Goal: Task Accomplishment & Management: Use online tool/utility

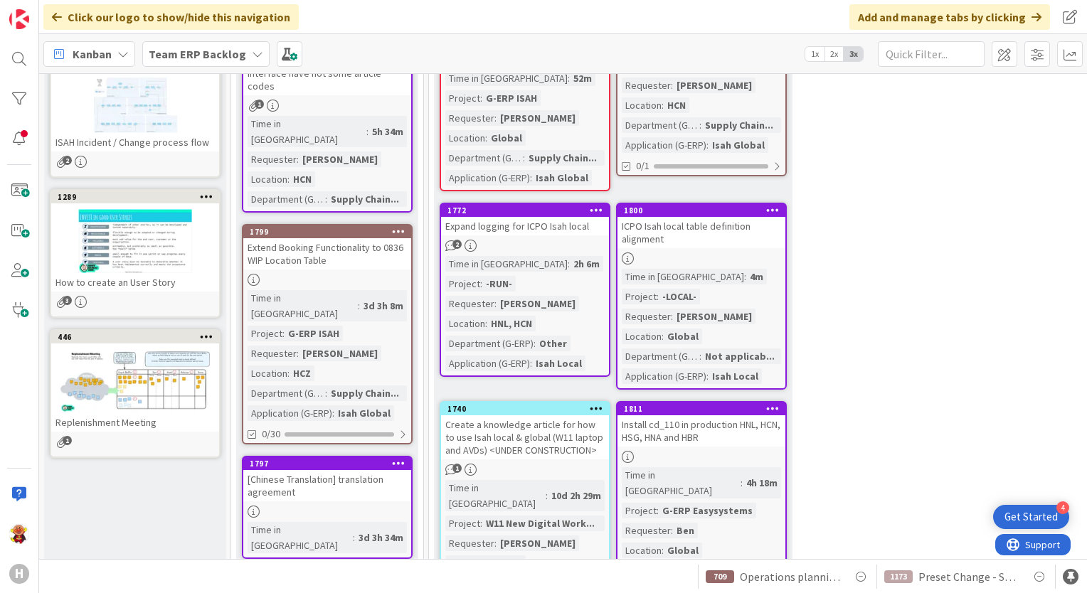
scroll to position [640, 0]
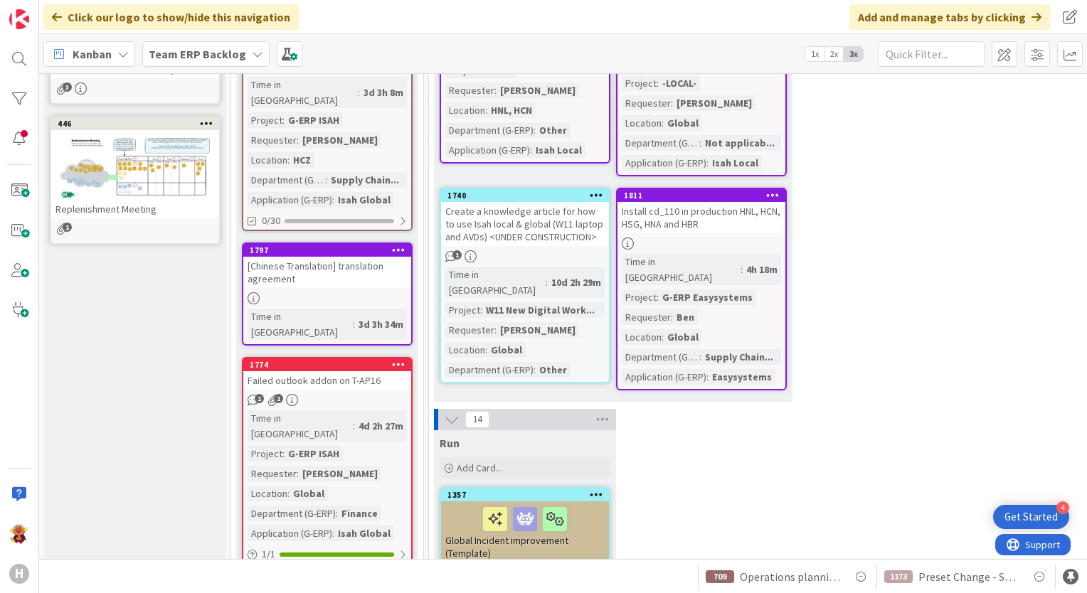
click at [307, 257] on div "[Chinese Translation] translation agreement" at bounding box center [327, 272] width 168 height 31
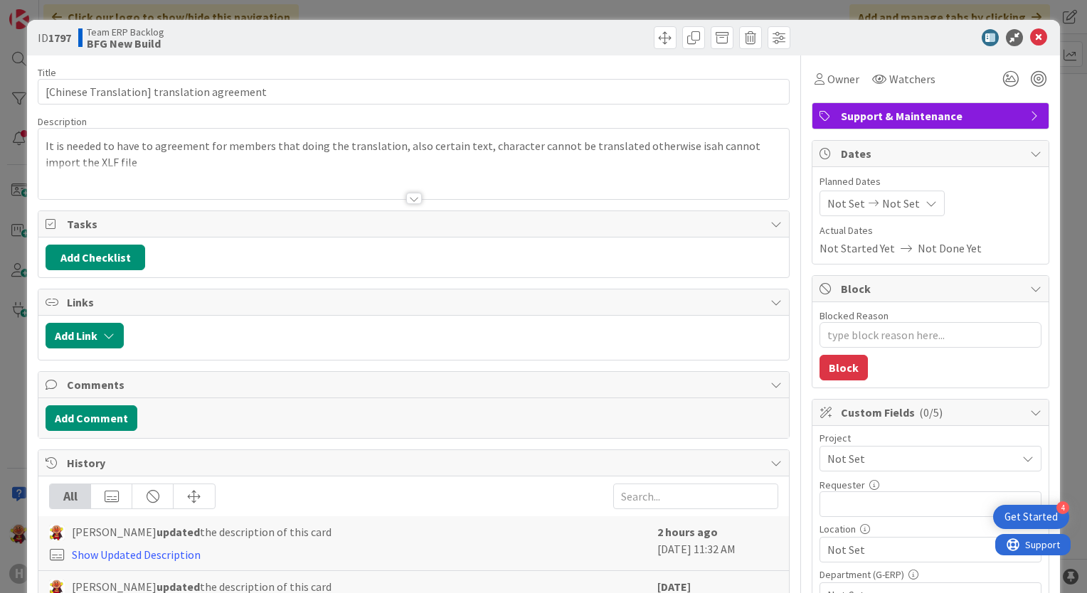
type textarea "x"
click at [1030, 41] on icon at bounding box center [1038, 37] width 17 height 17
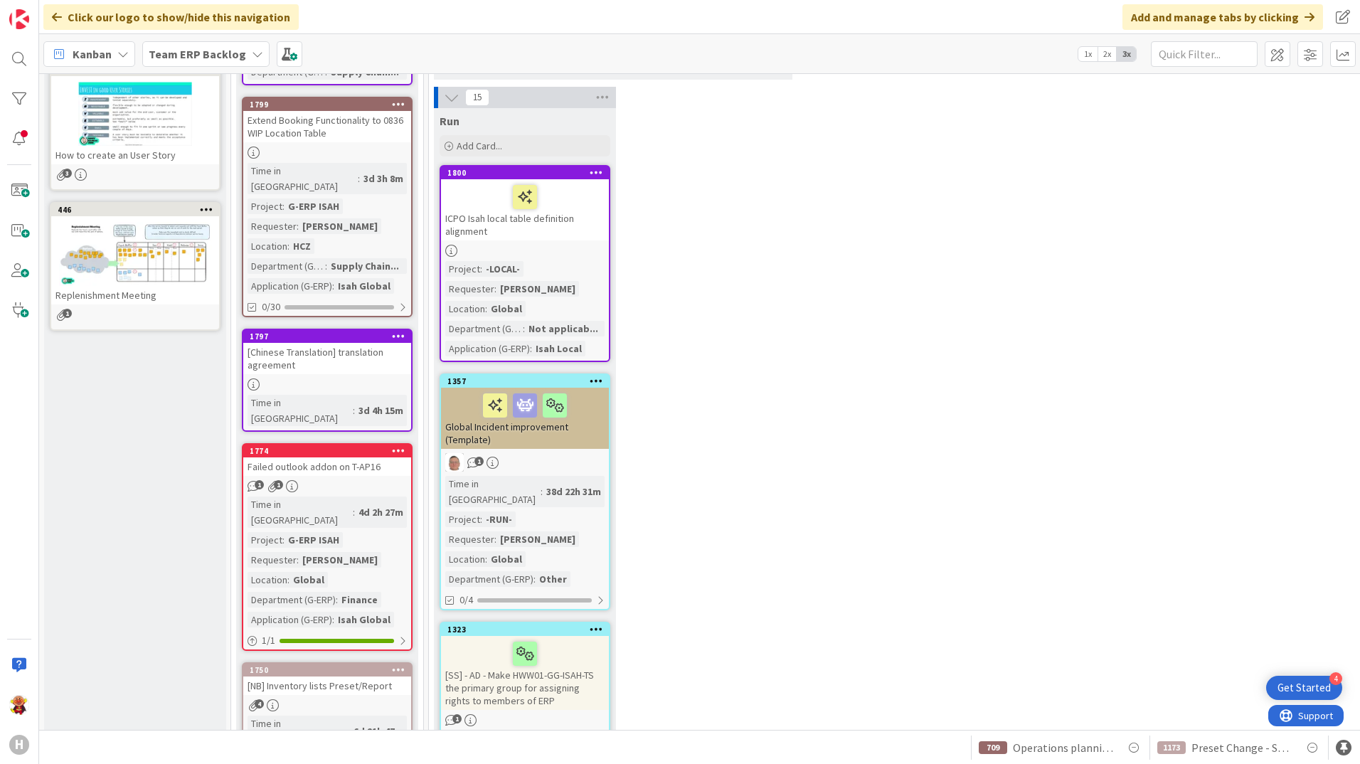
scroll to position [427, 0]
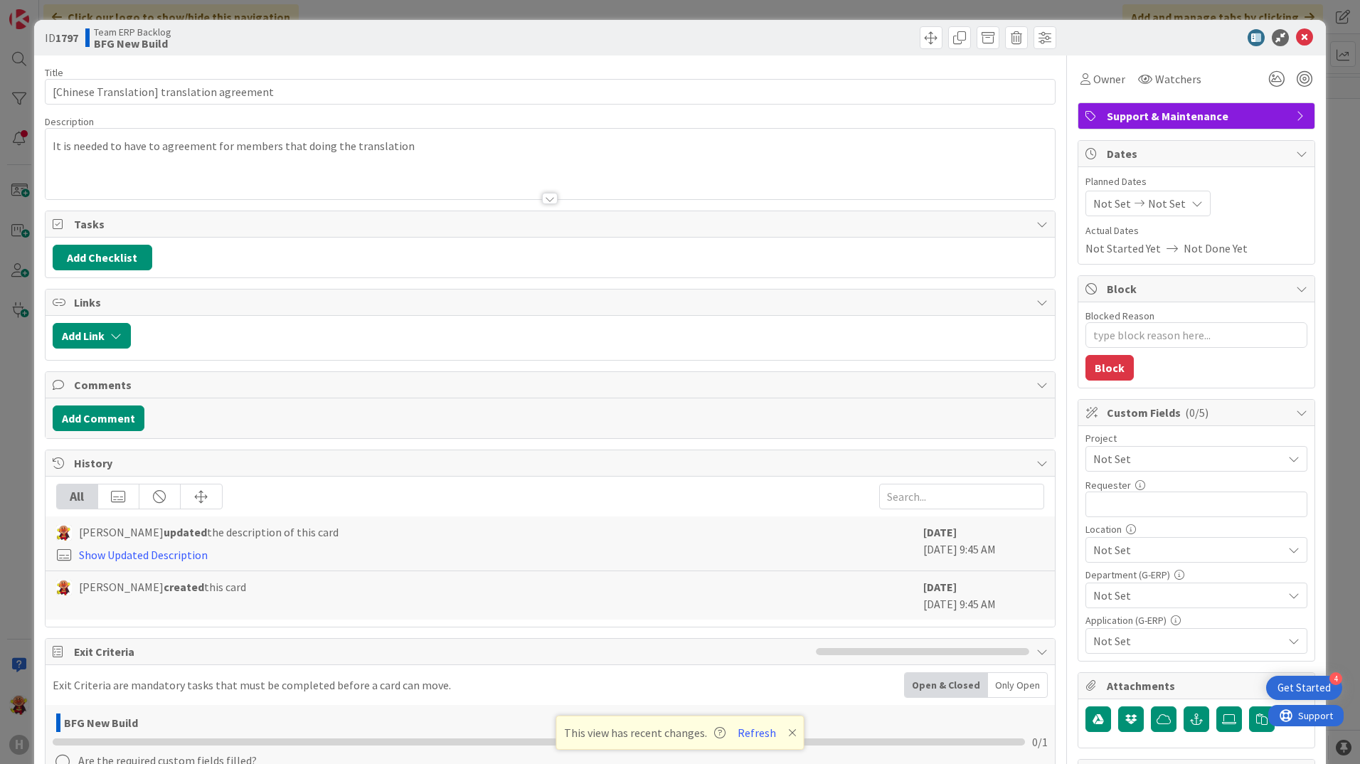
type textarea "x"
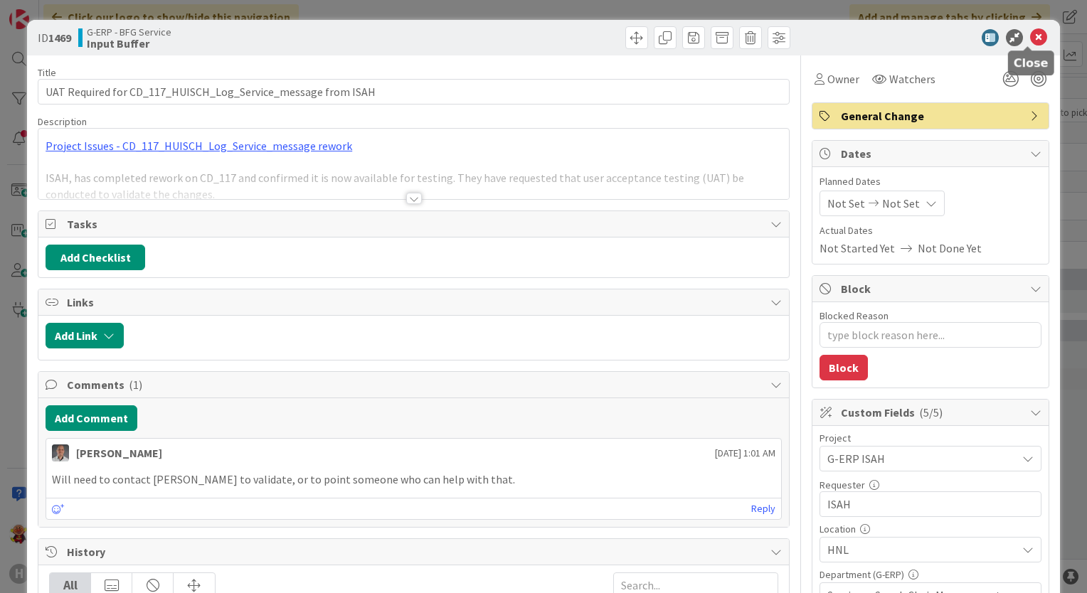
click at [1034, 36] on icon at bounding box center [1038, 37] width 17 height 17
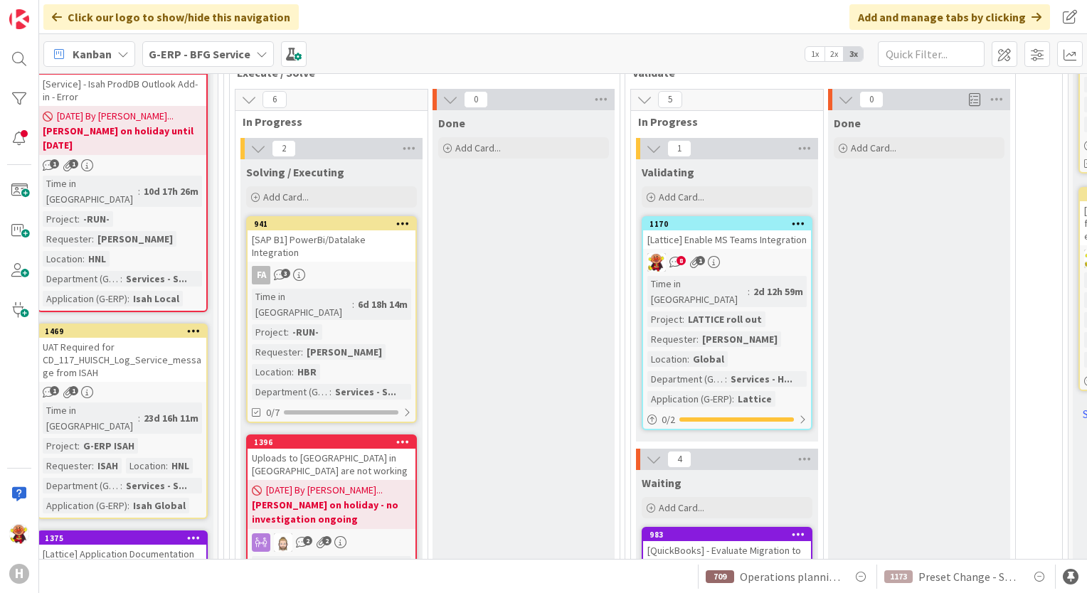
scroll to position [925, 199]
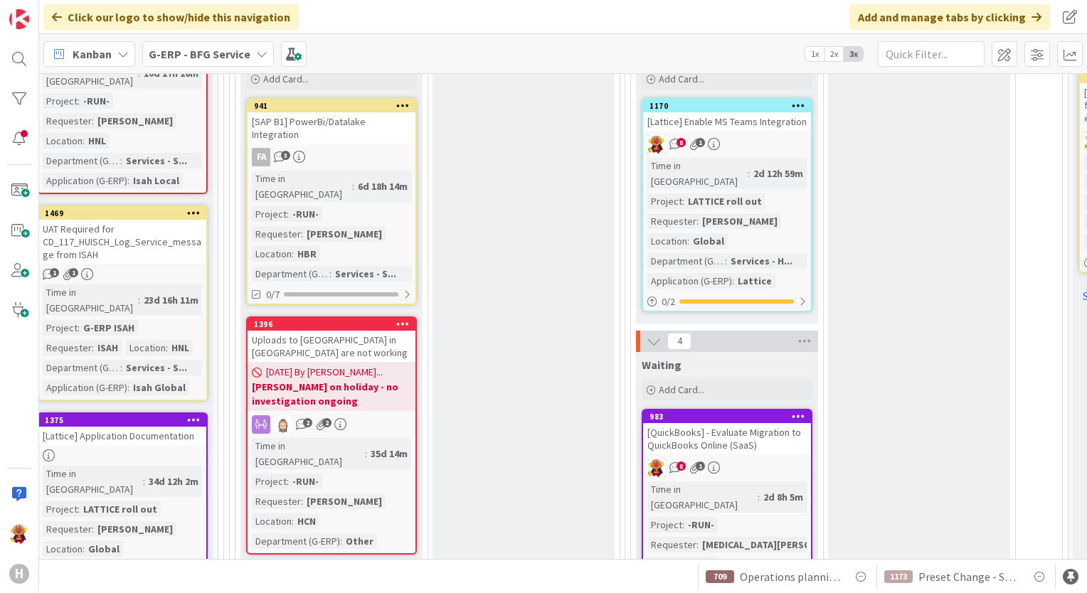
click at [765, 129] on link "1170 [Lattice] Enable MS Teams Integration 8 1 Time in Column : 2d 12h 59m Proj…" at bounding box center [727, 205] width 171 height 214
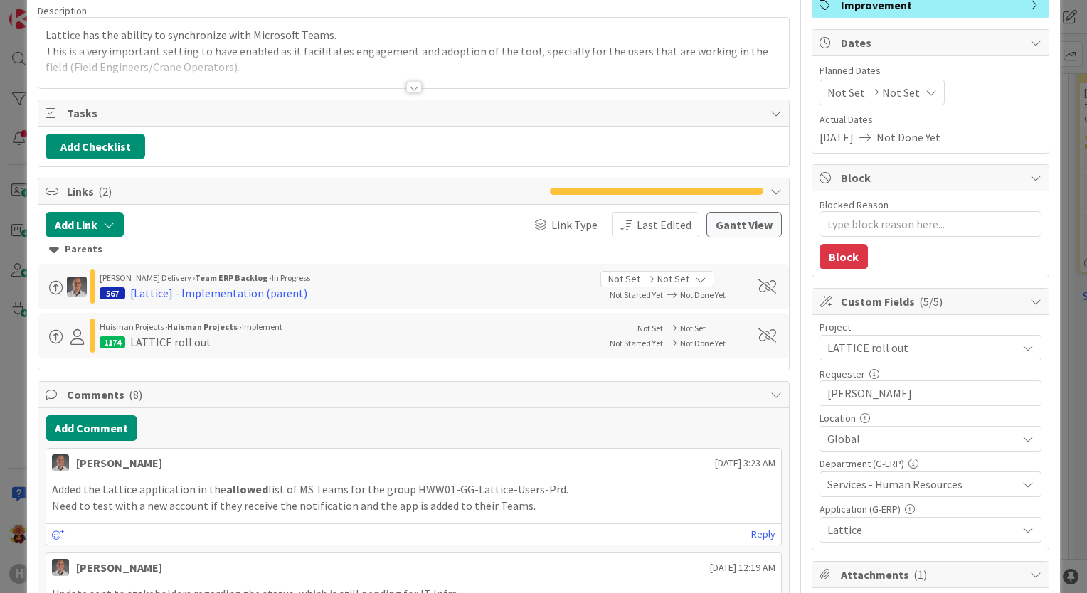
scroll to position [285, 0]
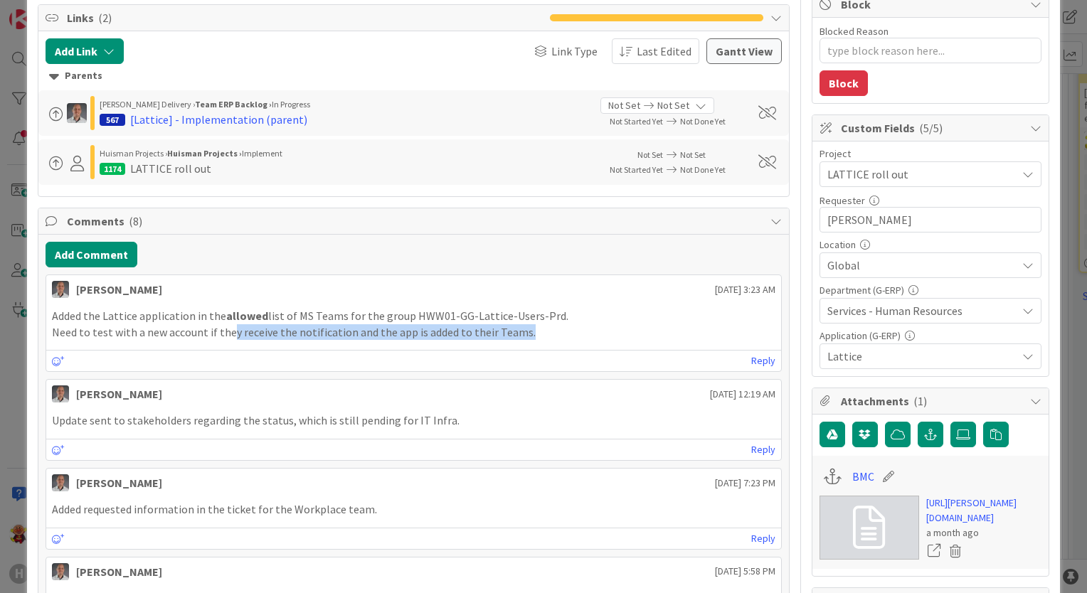
drag, startPoint x: 226, startPoint y: 326, endPoint x: 560, endPoint y: 327, distance: 333.6
click at [560, 327] on p "Need to test with a new account if they receive the notification and the app is…" at bounding box center [413, 332] width 723 height 16
click at [560, 328] on p "Need to test with a new account if they receive the notification and the app is…" at bounding box center [413, 332] width 723 height 16
click at [543, 338] on div "Added the Lattice application in the allowed list of MS Teams for the group HWW…" at bounding box center [413, 323] width 735 height 43
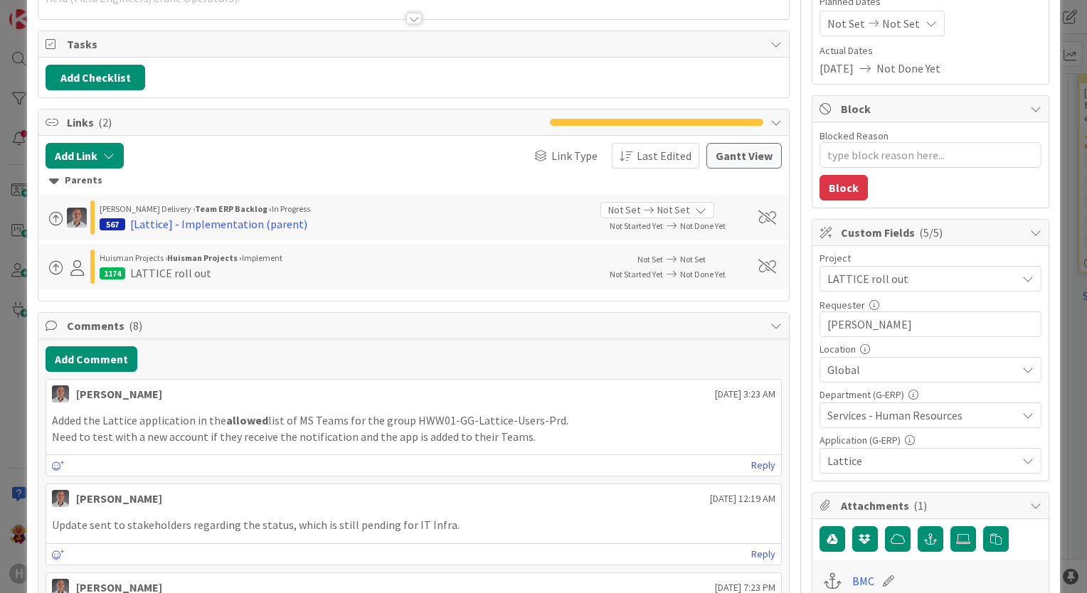
scroll to position [0, 0]
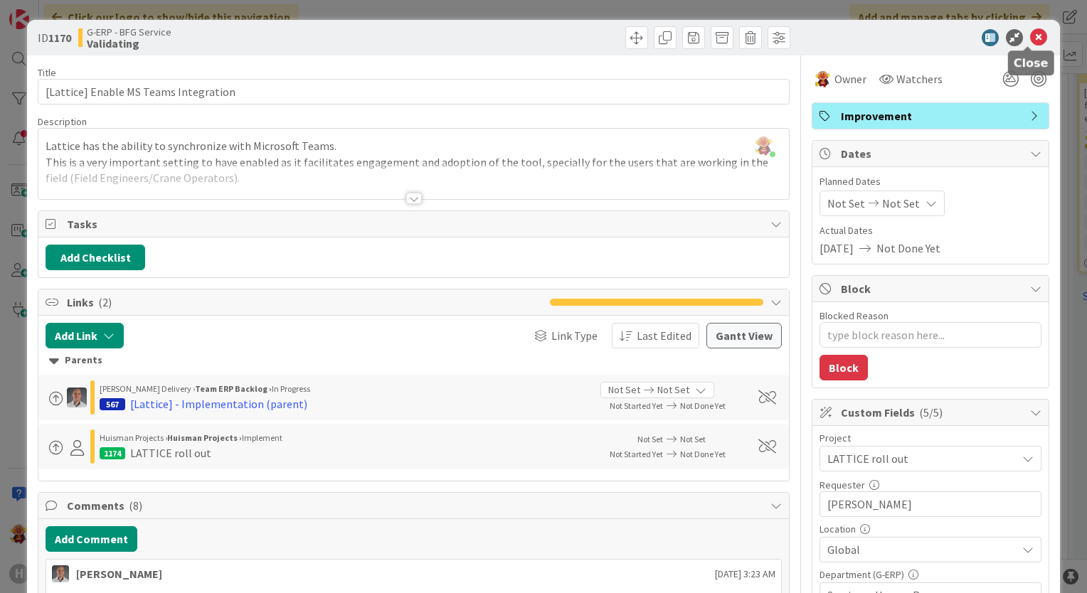
click at [1030, 41] on icon at bounding box center [1038, 37] width 17 height 17
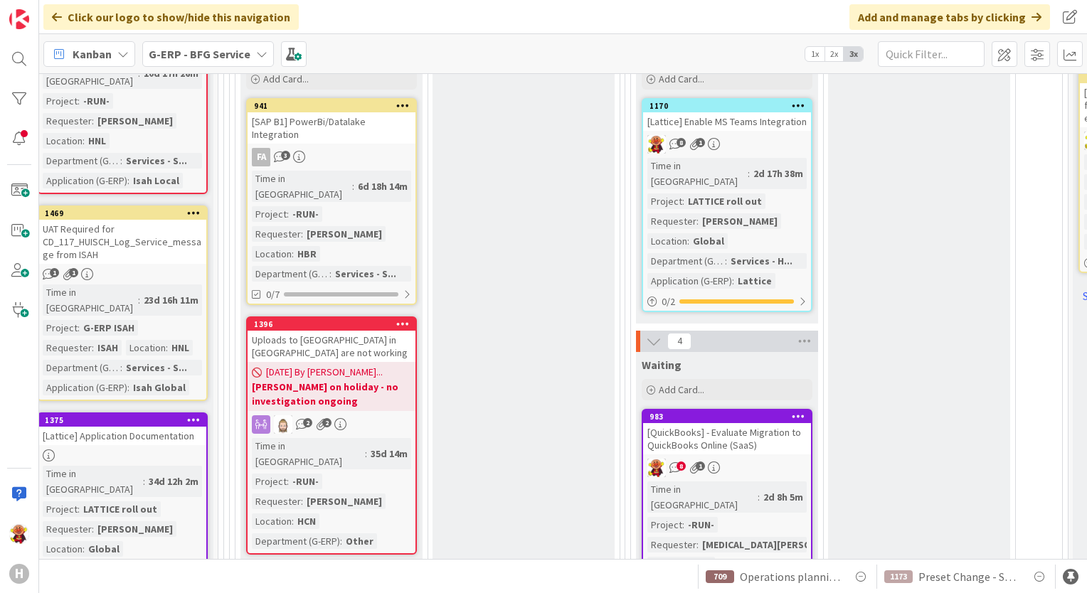
click at [758, 459] on div "8 1" at bounding box center [727, 468] width 168 height 18
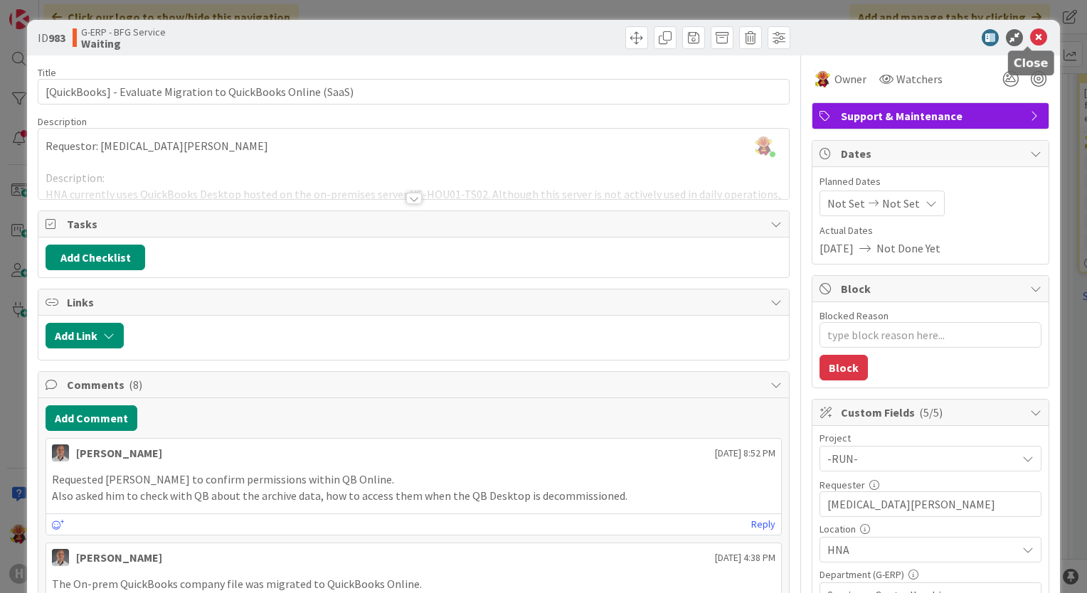
click at [1030, 34] on icon at bounding box center [1038, 37] width 17 height 17
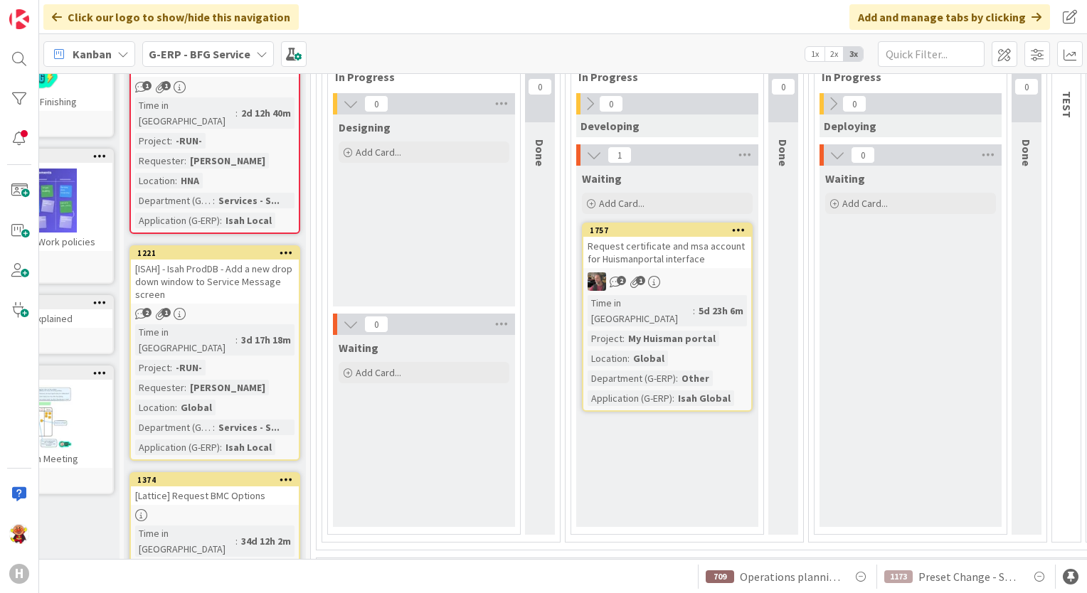
scroll to position [105, 107]
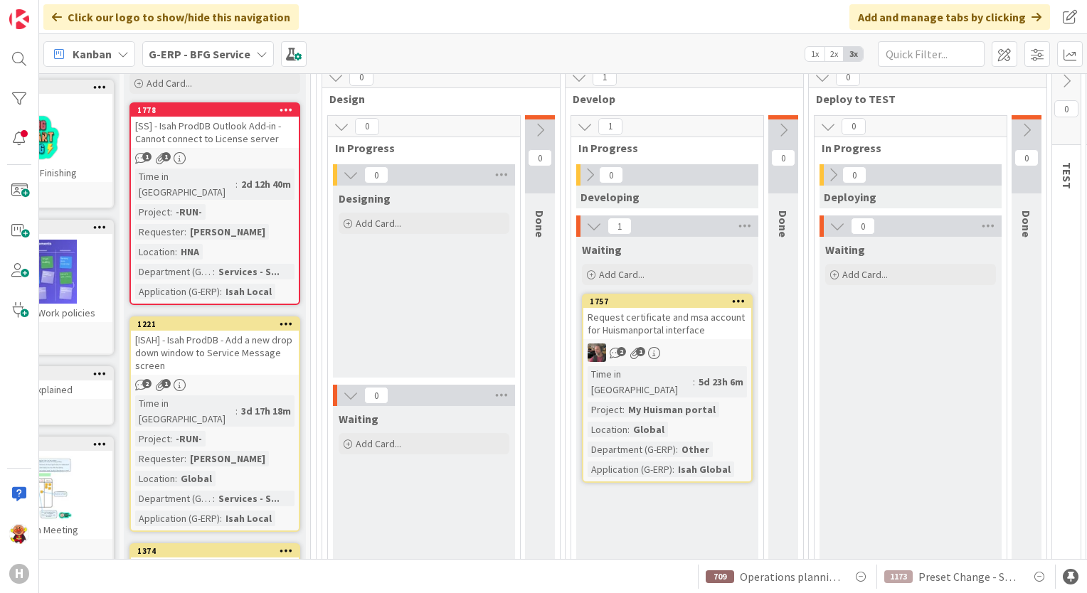
click at [757, 358] on div "1 Waiting Add Card... 1757 Request certificate and msa account for Huismanporta…" at bounding box center [667, 411] width 186 height 390
click at [743, 363] on link "1757 Request certificate and msa account for Huismanportal interface 2 1 Time i…" at bounding box center [667, 388] width 171 height 189
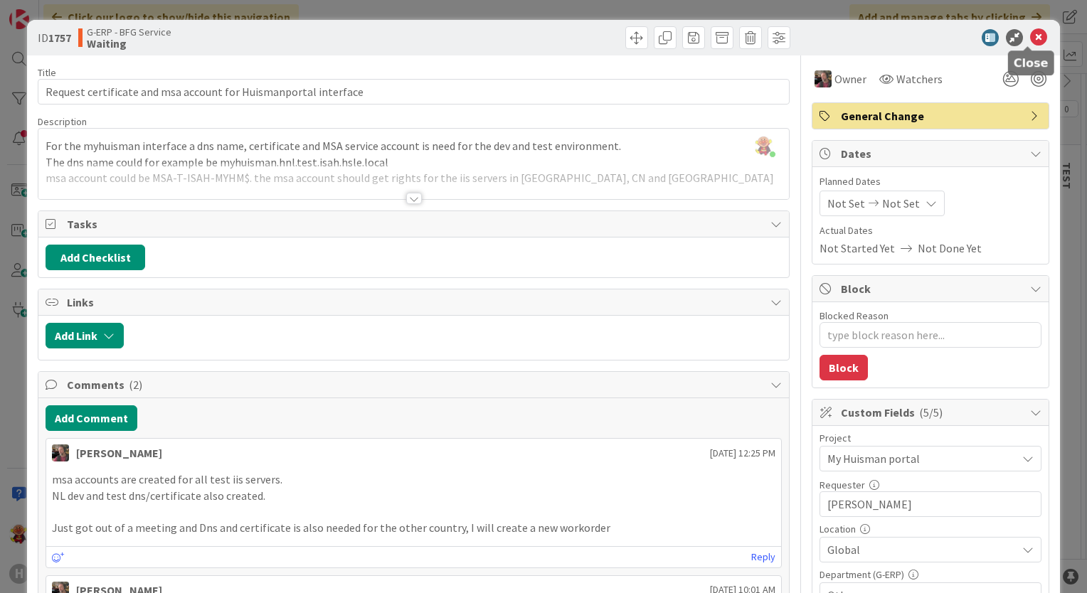
click at [1033, 42] on icon at bounding box center [1038, 37] width 17 height 17
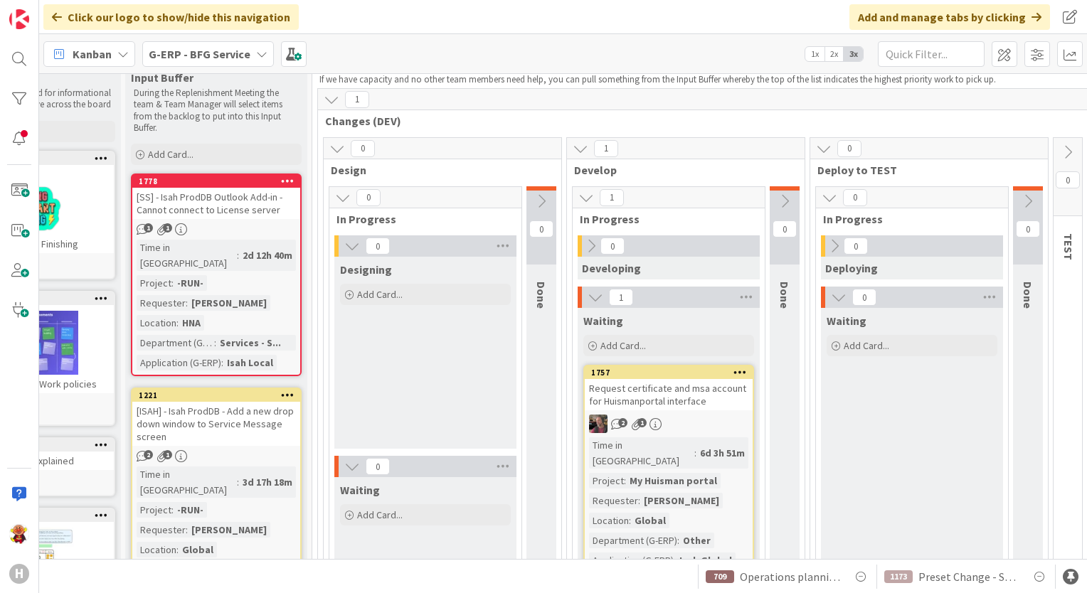
scroll to position [33, 94]
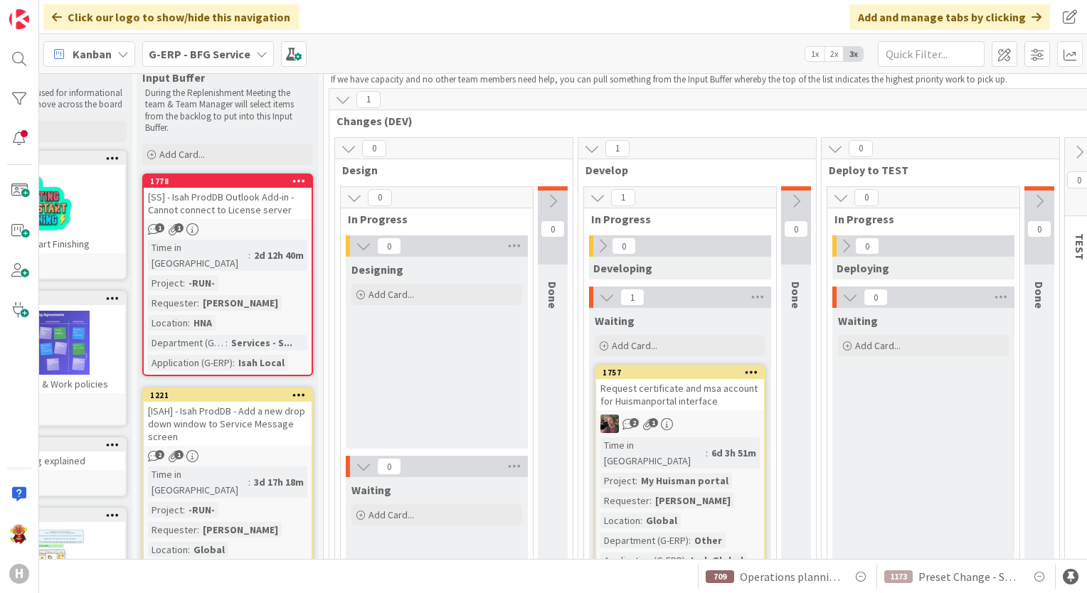
click at [280, 213] on div "[SS] - Isah ProdDB Outlook Add-in - Cannot connect to License server" at bounding box center [228, 203] width 168 height 31
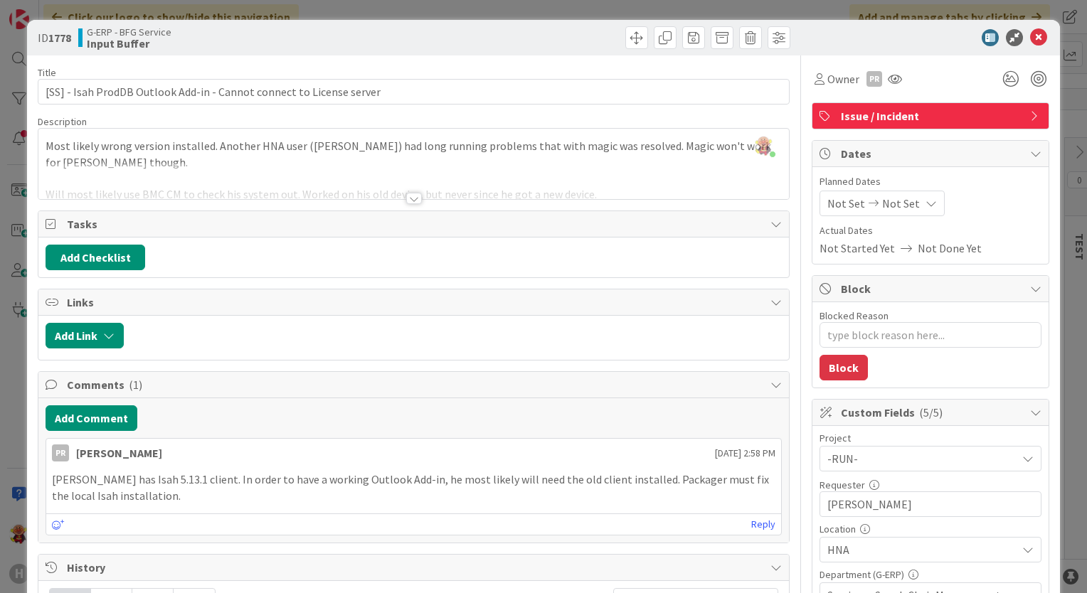
click at [407, 198] on div at bounding box center [414, 198] width 16 height 11
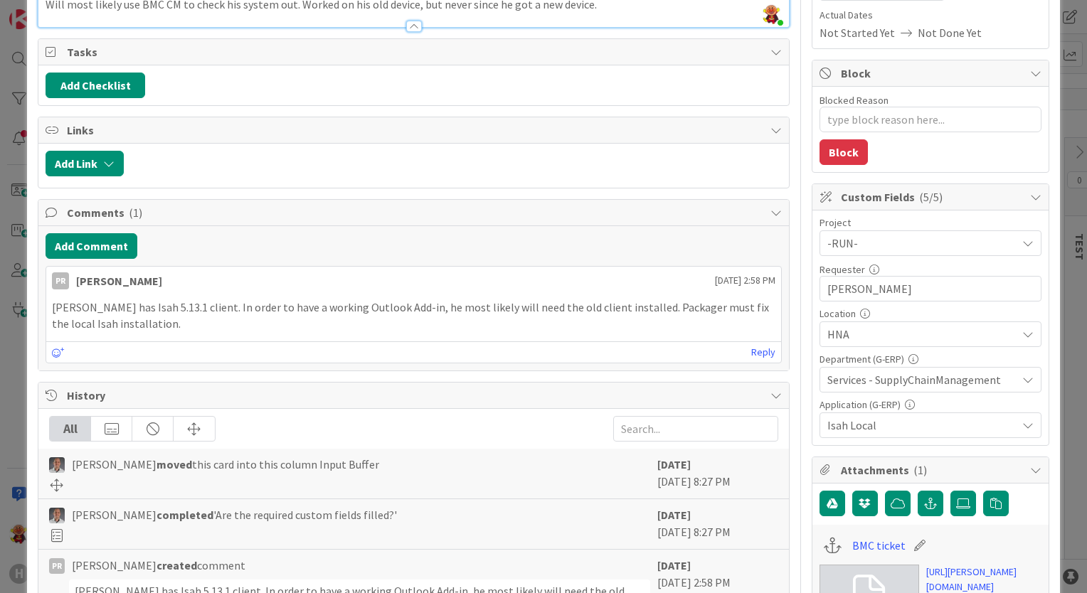
scroll to position [356, 0]
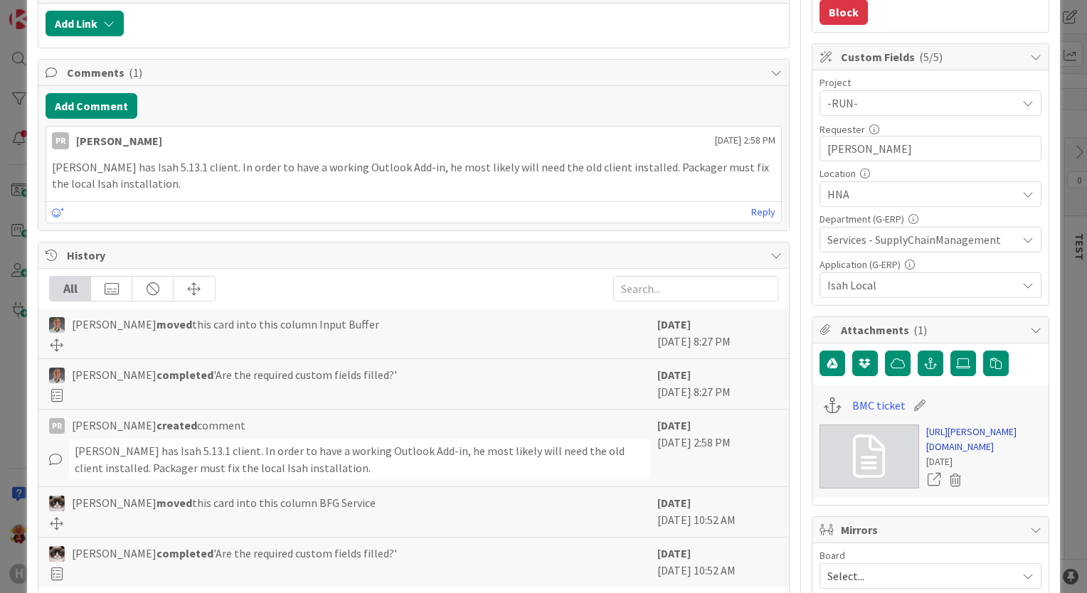
click at [971, 436] on link "[URL][PERSON_NAME][DOMAIN_NAME]" at bounding box center [983, 440] width 115 height 30
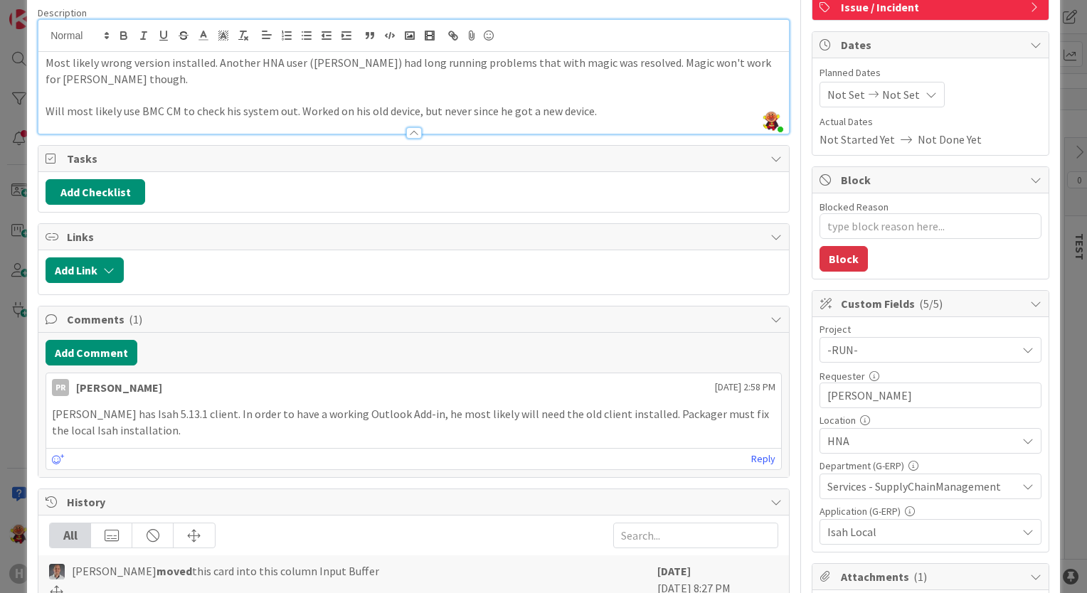
scroll to position [0, 0]
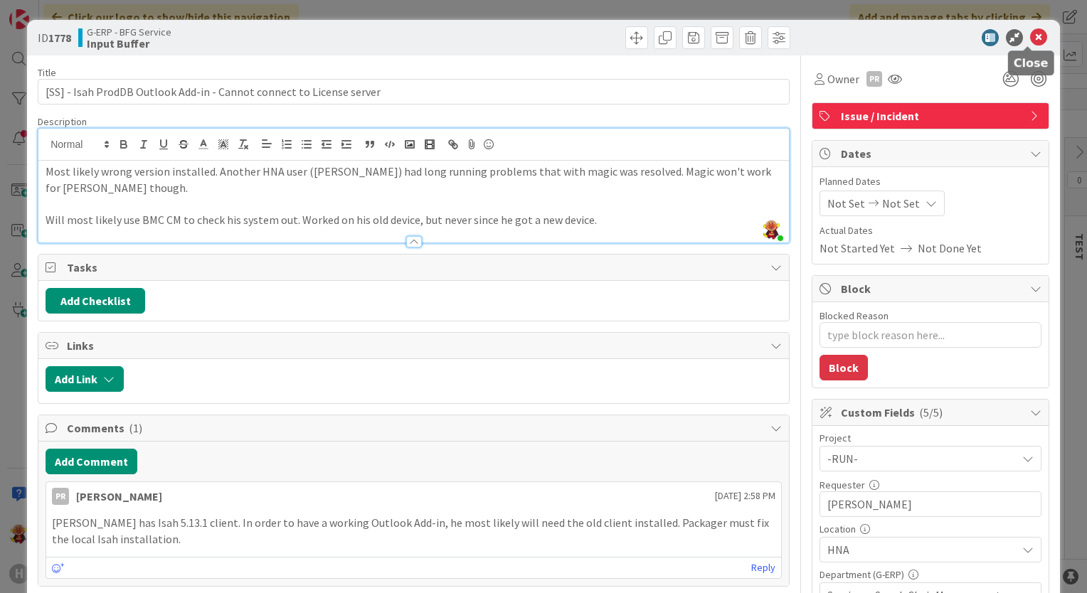
click at [1032, 38] on icon at bounding box center [1038, 37] width 17 height 17
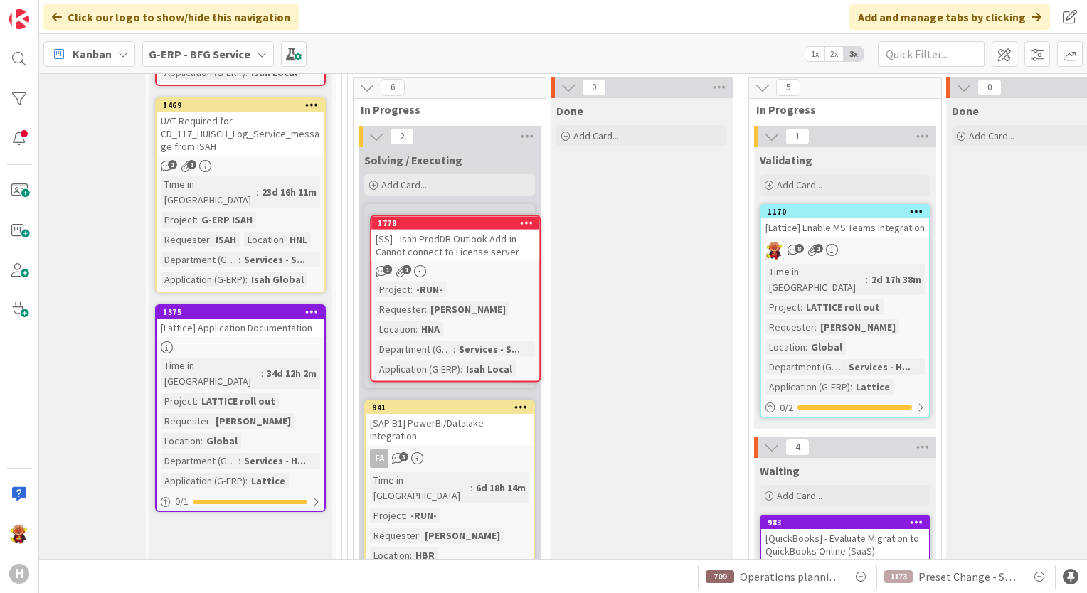
scroll to position [785, 81]
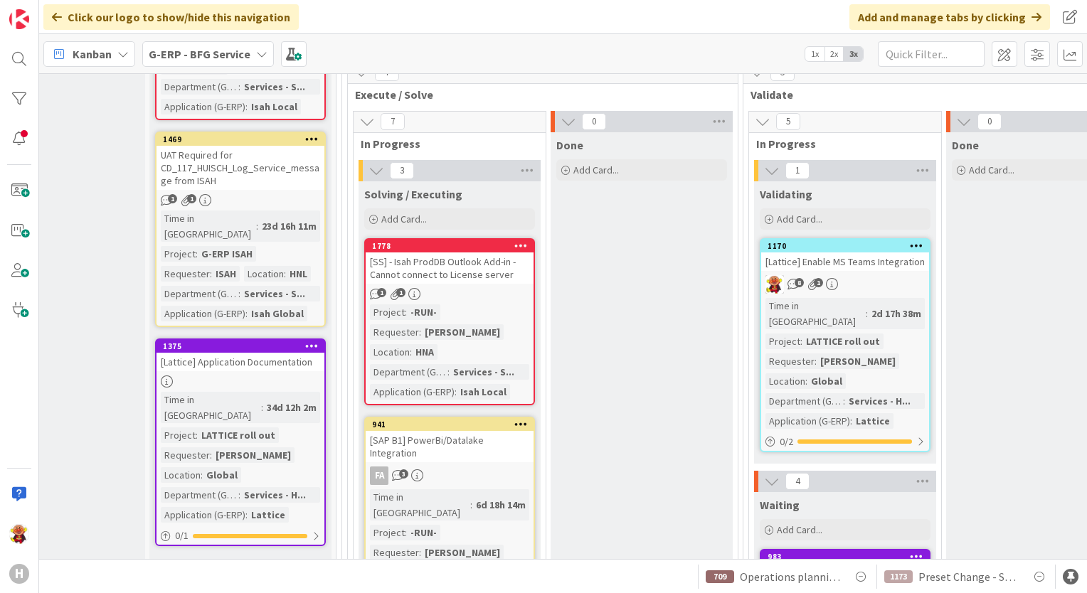
click at [457, 270] on div "[SS] - Isah ProdDB Outlook Add-in - Cannot connect to License server" at bounding box center [450, 267] width 168 height 31
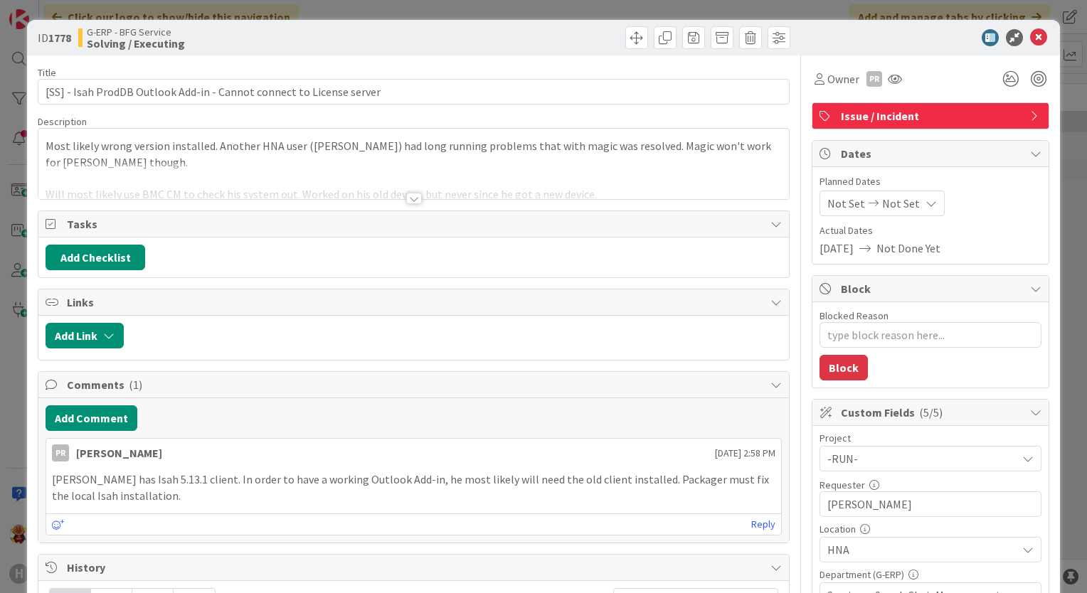
click at [825, 93] on div "Owner PR Issue / Incident Dates Planned Dates Not Set Not Set Actual Dates 09/0…" at bounding box center [931, 551] width 238 height 992
click at [826, 88] on div "Owner" at bounding box center [837, 79] width 50 height 26
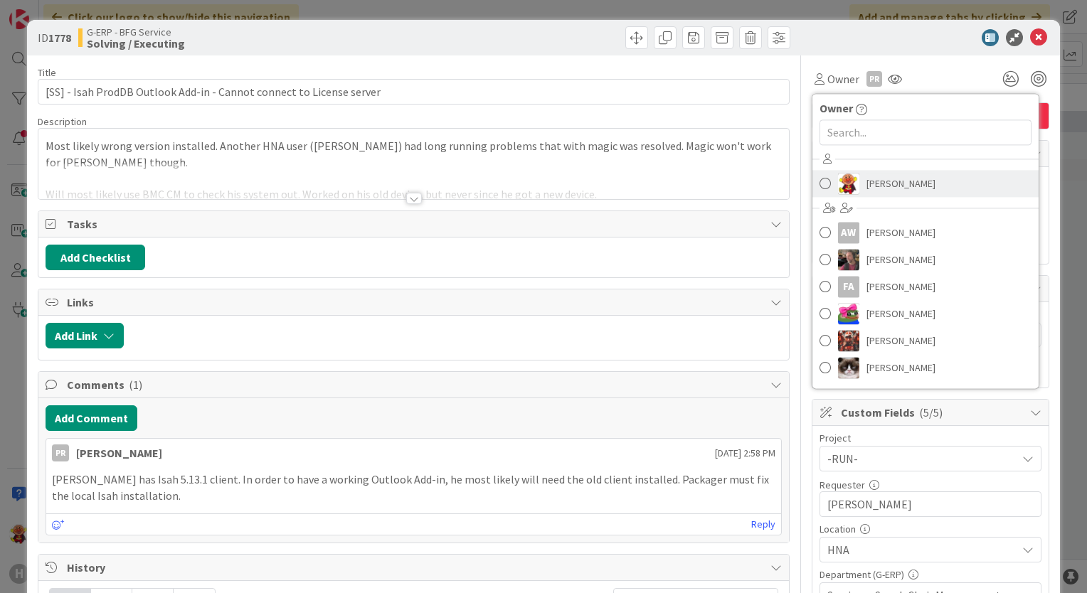
click at [825, 178] on link "[PERSON_NAME]" at bounding box center [925, 183] width 226 height 27
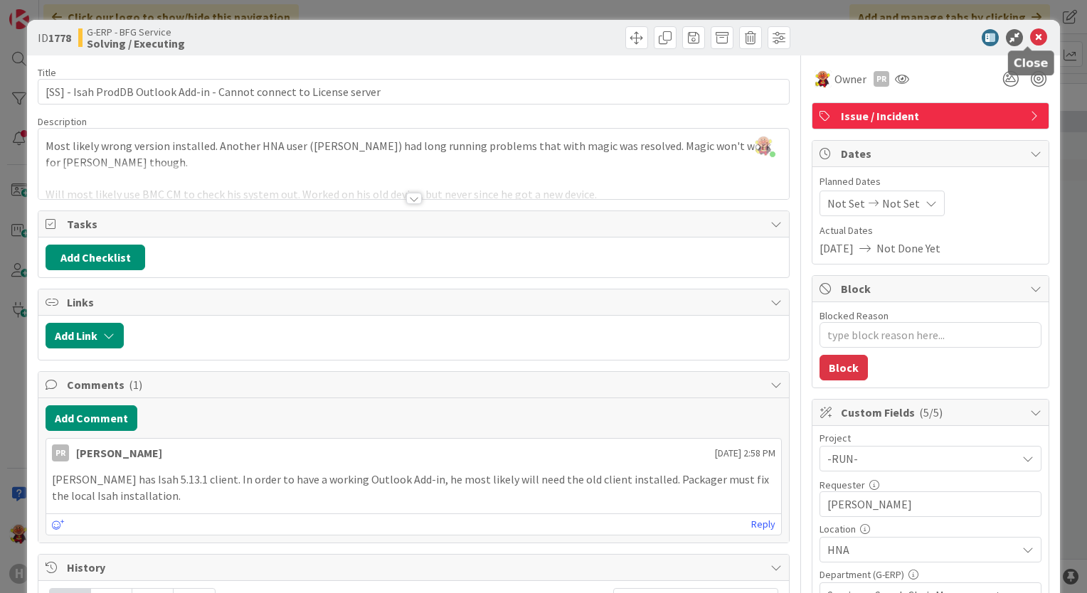
click at [1030, 32] on icon at bounding box center [1038, 37] width 17 height 17
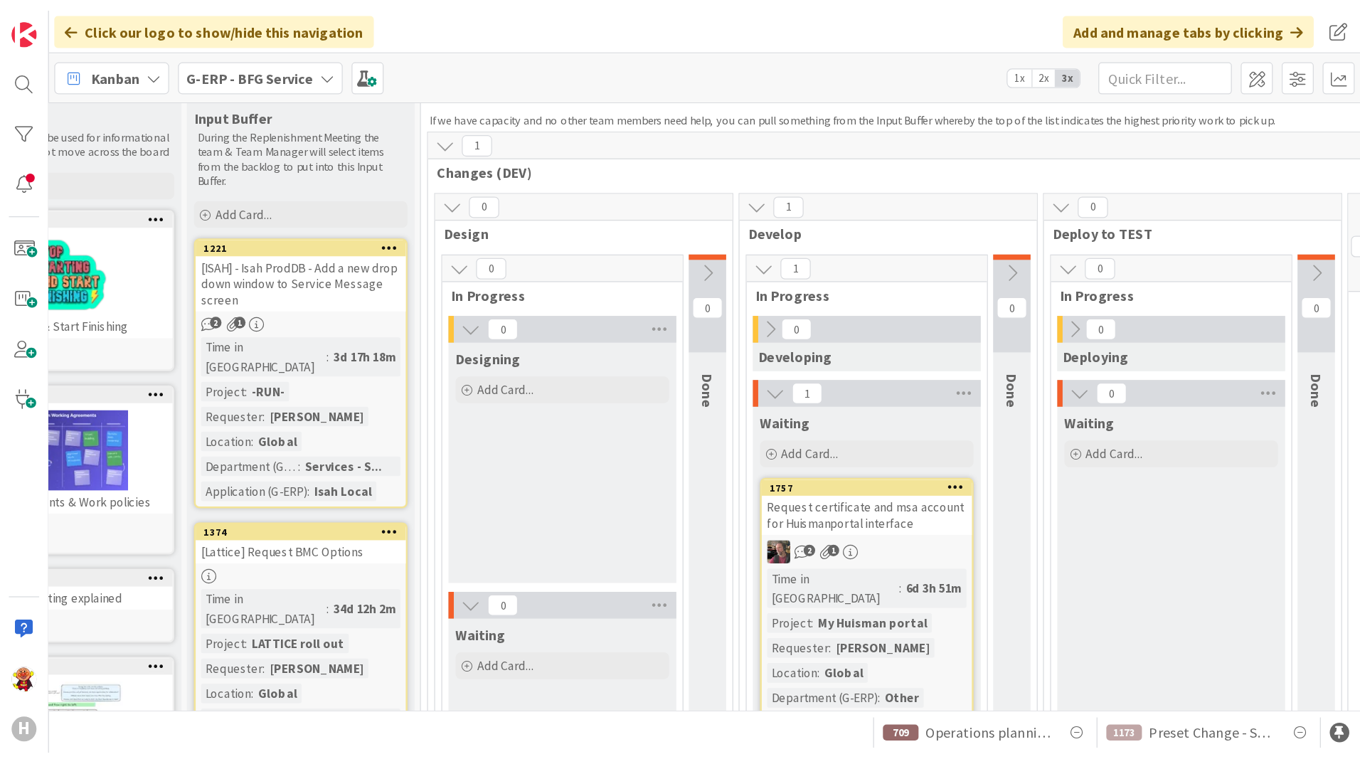
scroll to position [2, 81]
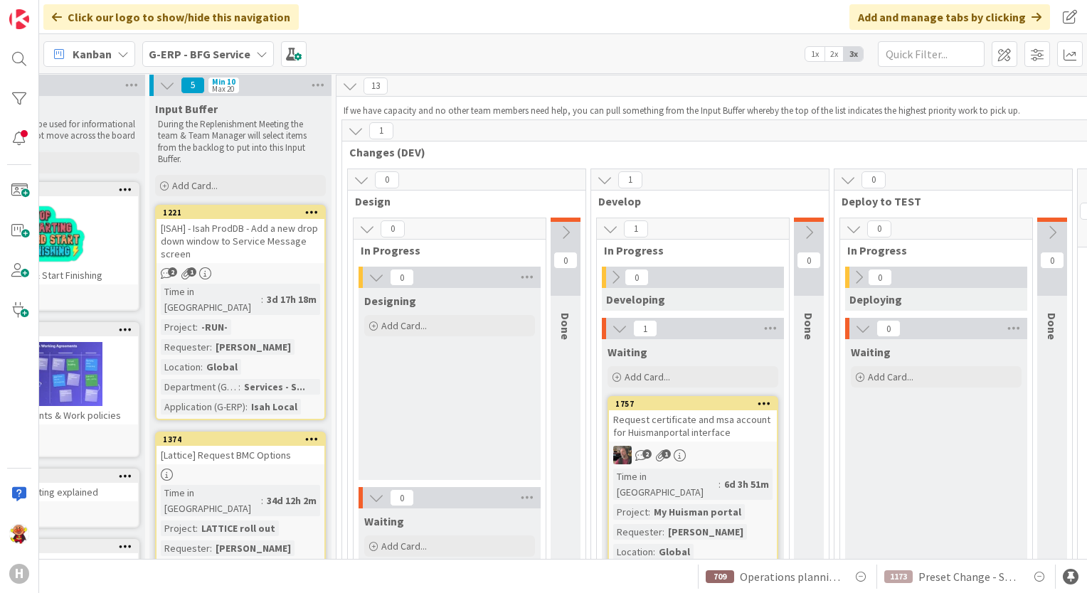
click at [285, 243] on div "[ISAH] - Isah ProdDB - Add a new drop down window to Service Message screen" at bounding box center [240, 241] width 168 height 44
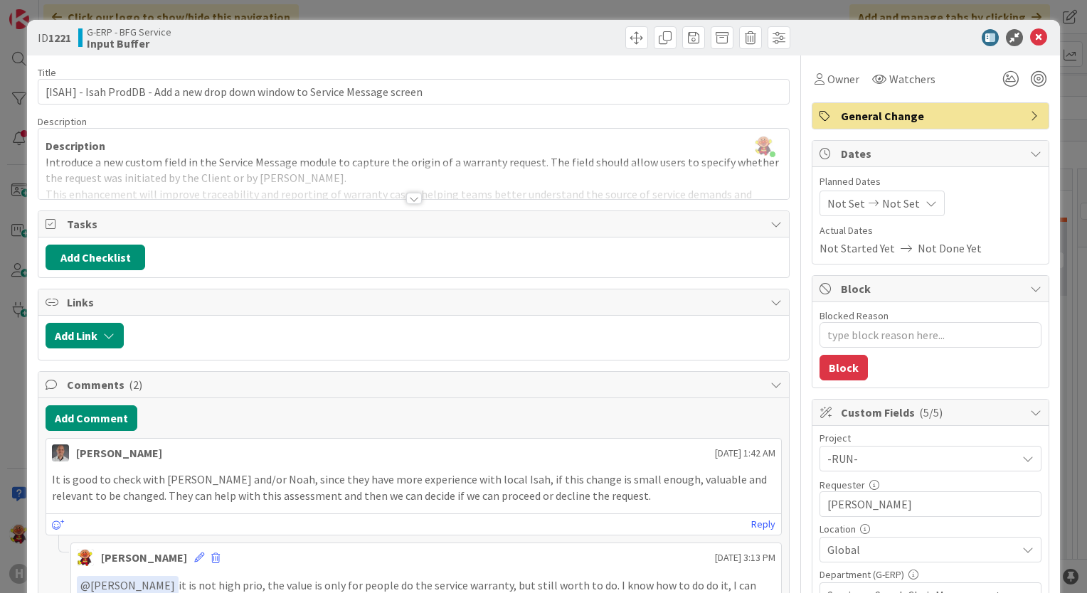
click at [406, 198] on div at bounding box center [414, 198] width 16 height 11
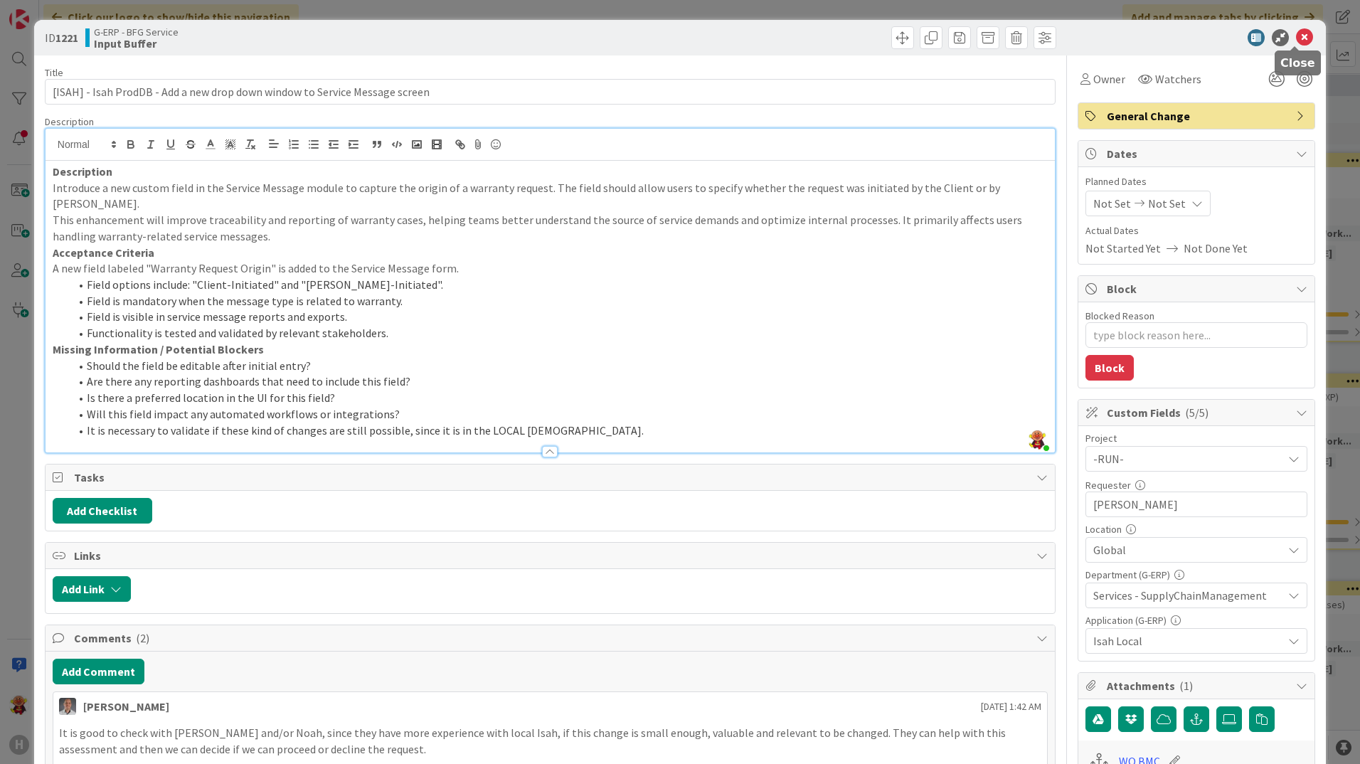
click at [1086, 41] on icon at bounding box center [1304, 37] width 17 height 17
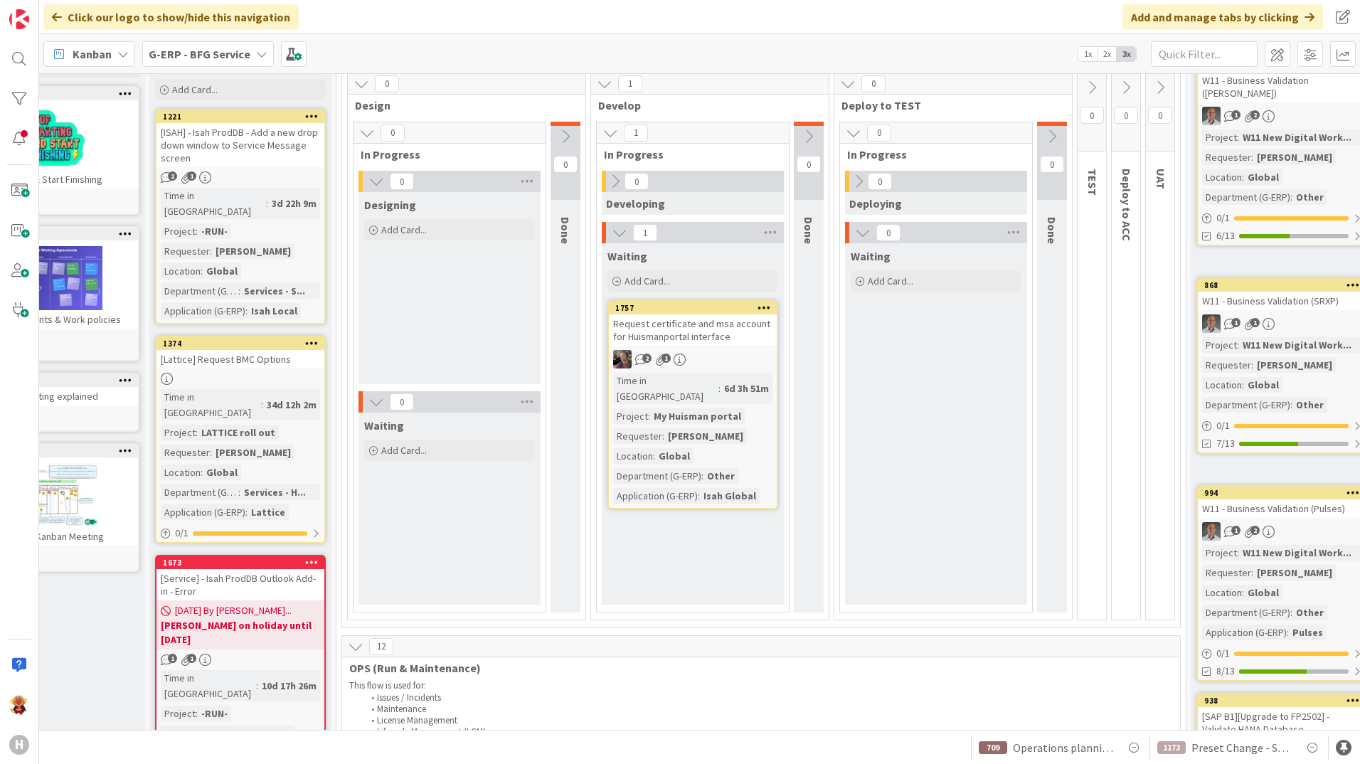
scroll to position [73, 81]
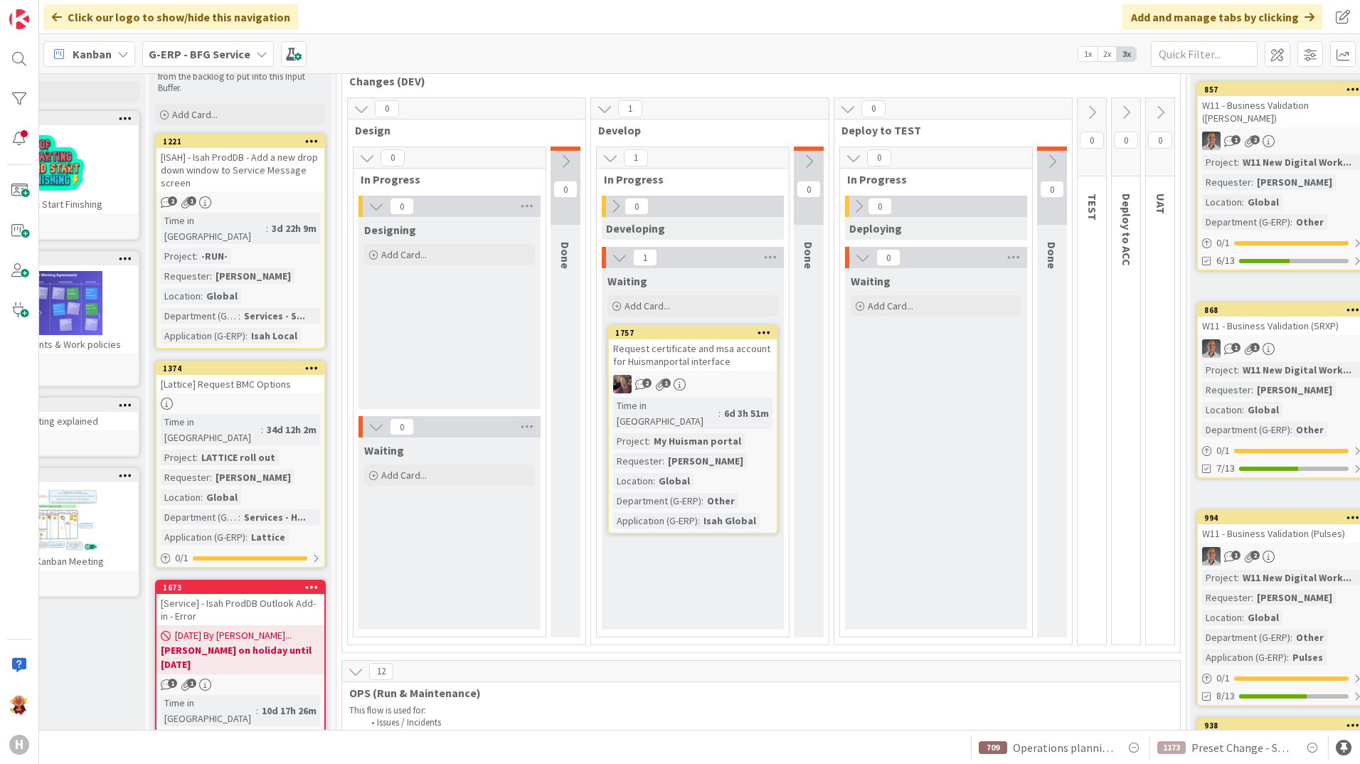
click at [289, 378] on link "1374 [Lattice] Request BMC Options Time in Column : 34d 12h 2m Project : LATTIC…" at bounding box center [240, 465] width 171 height 208
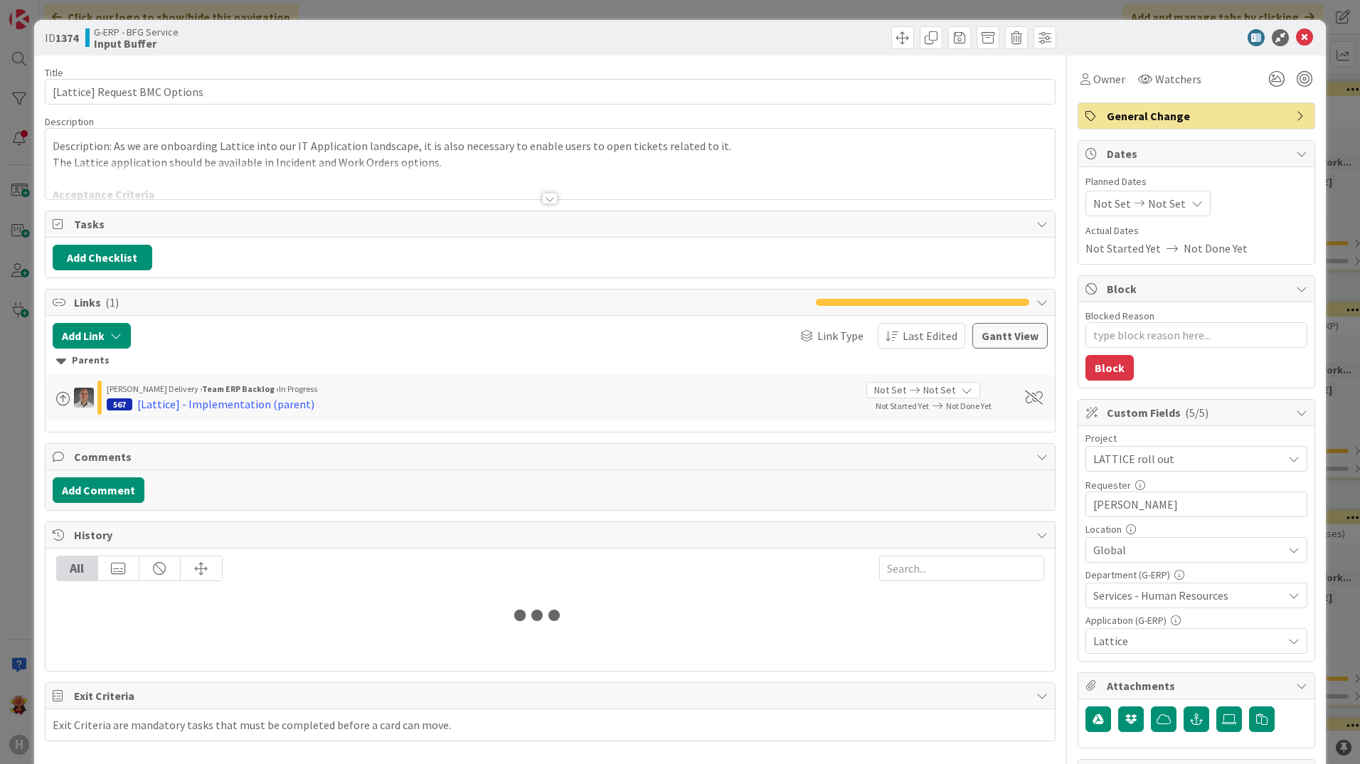
type textarea "x"
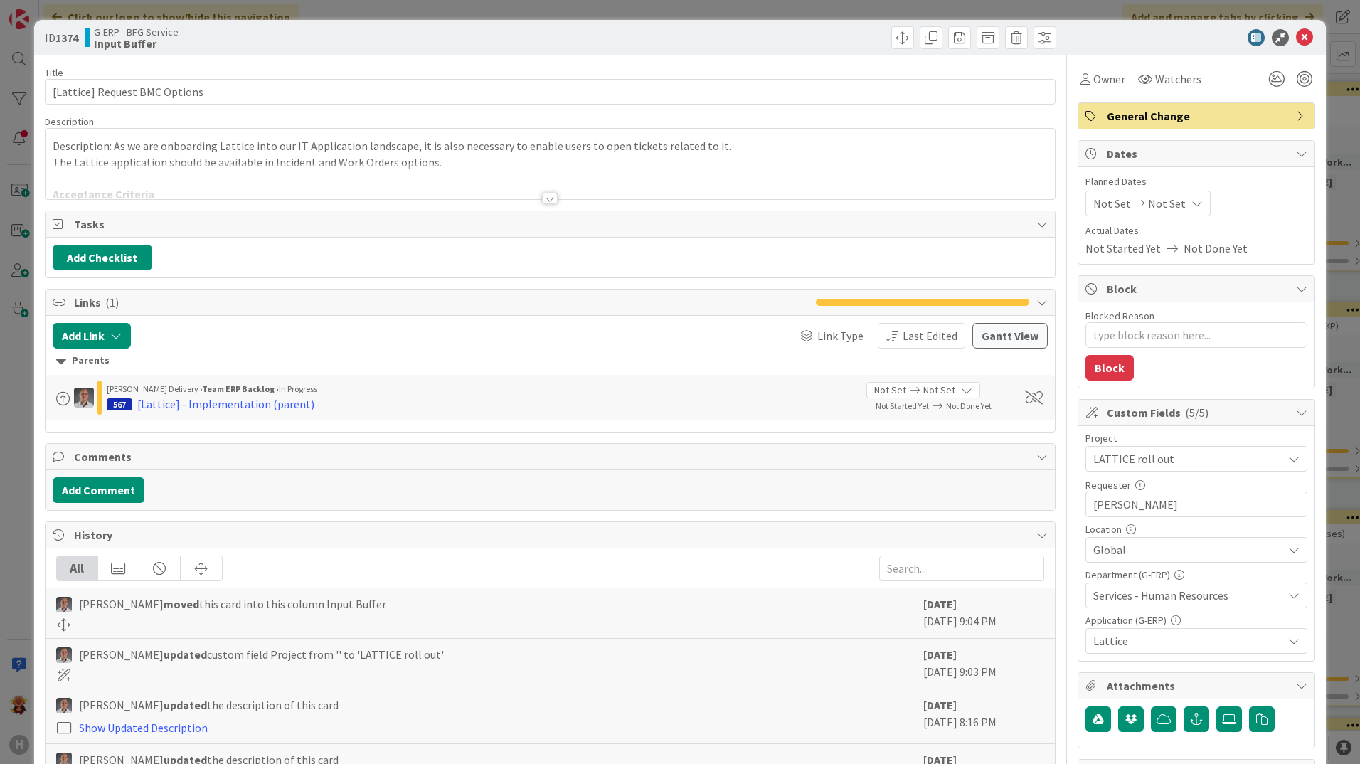
click at [544, 191] on div at bounding box center [550, 181] width 1009 height 36
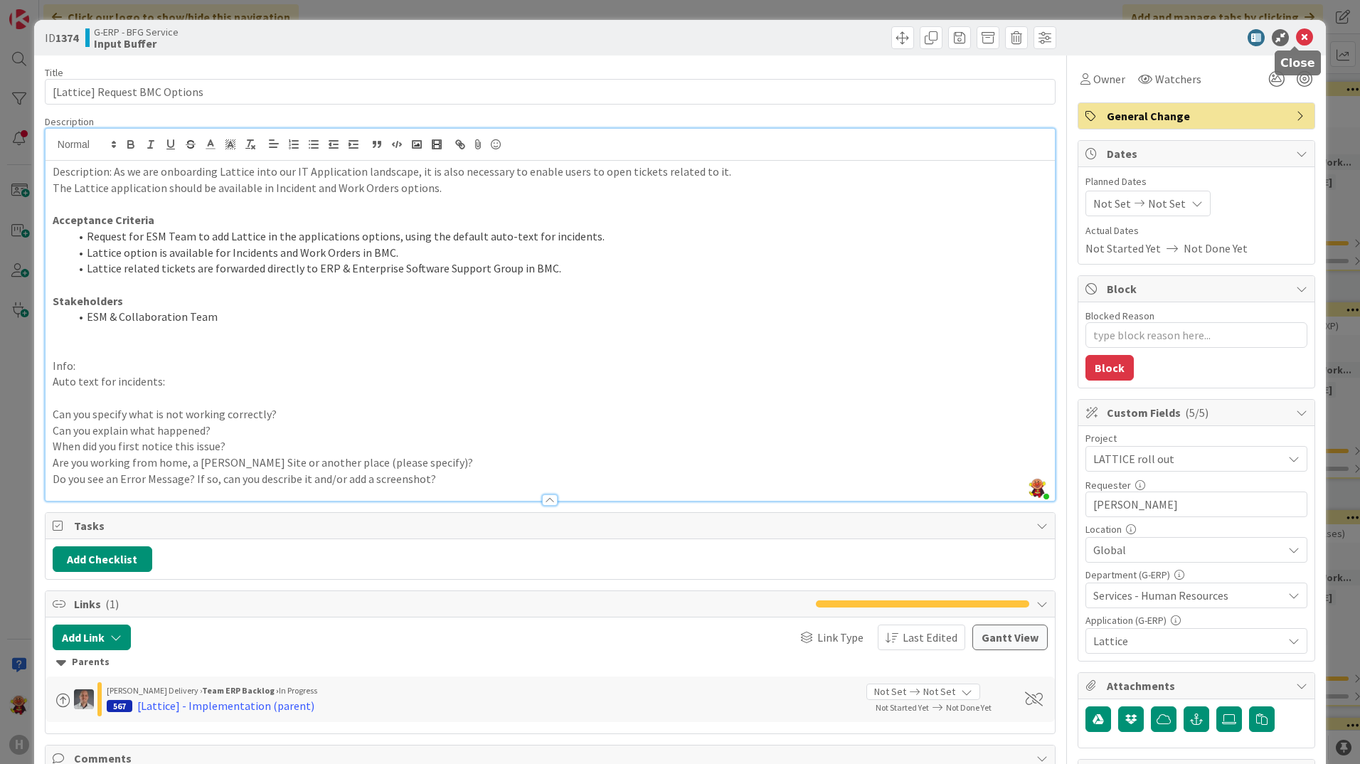
click at [1086, 43] on icon at bounding box center [1304, 37] width 17 height 17
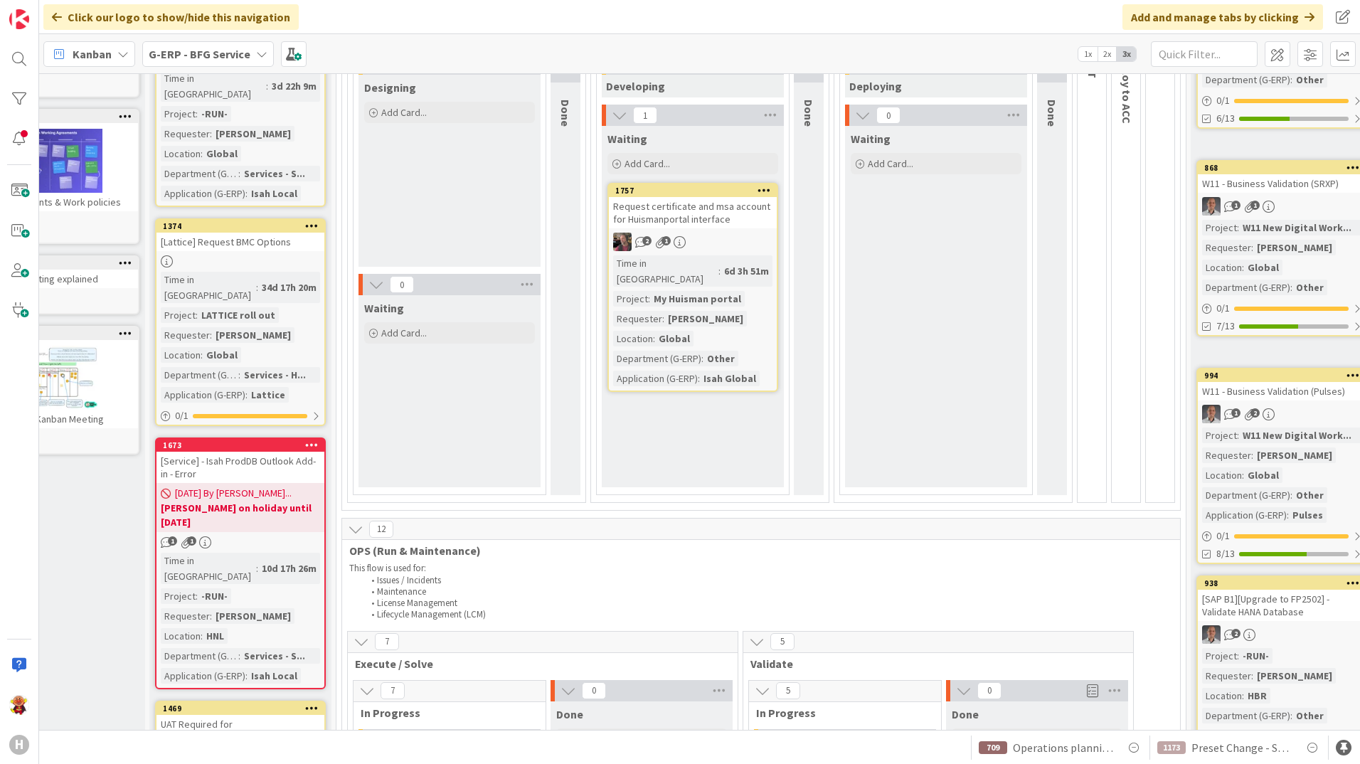
scroll to position [287, 81]
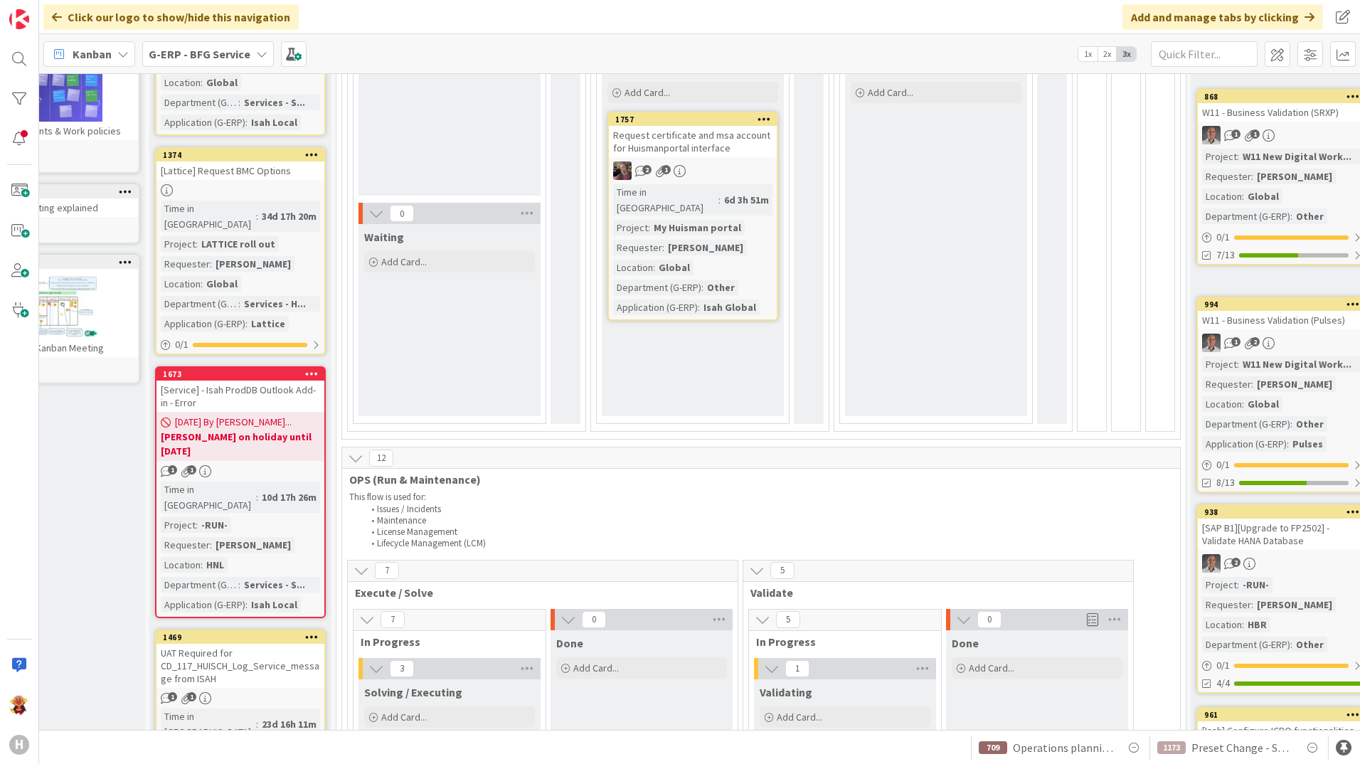
click at [289, 381] on div "[Service] - Isah ProdDB Outlook Add-in - Error" at bounding box center [240, 396] width 168 height 31
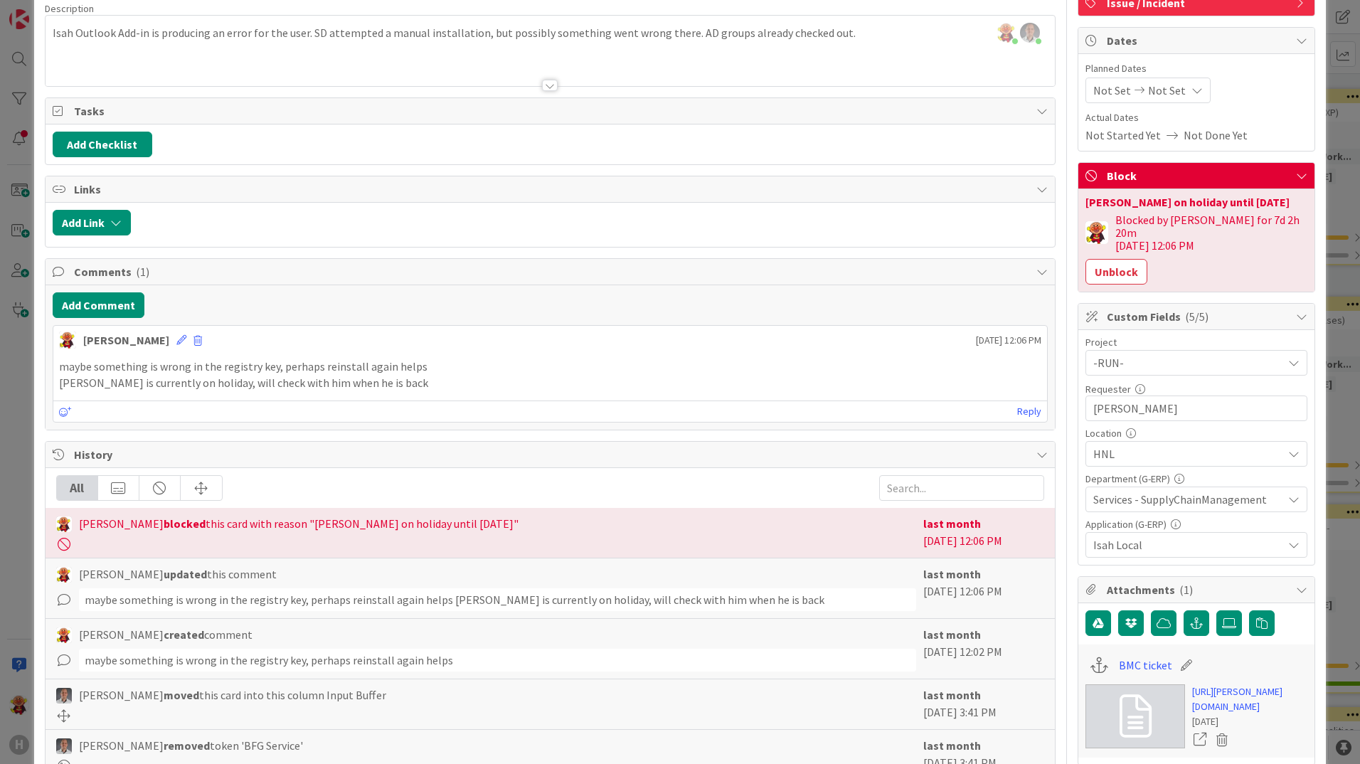
scroll to position [285, 0]
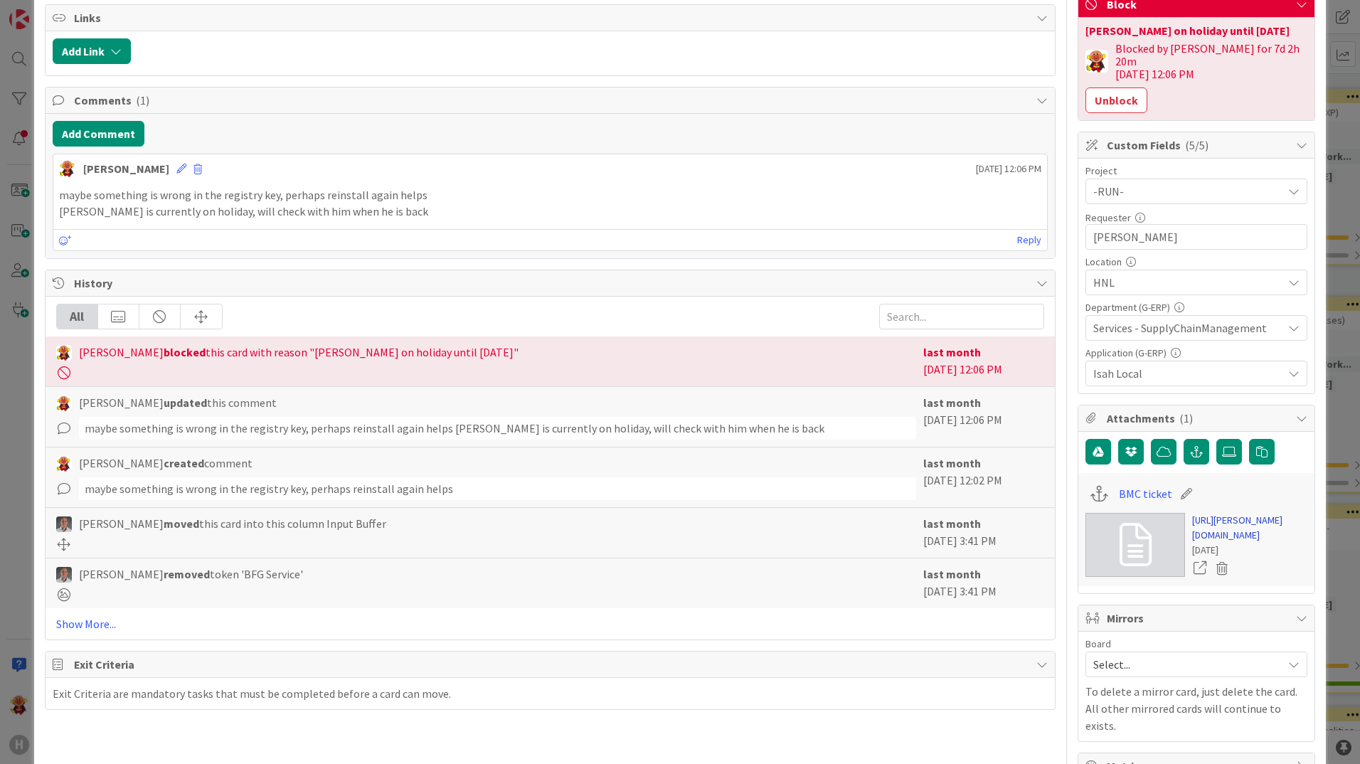
click at [1086, 523] on link "https://huisman-smartit.onbmc.com/smartit/app/#/incident/IDGGSPRFBRQVHASZ6AUQSZ…" at bounding box center [1249, 528] width 115 height 30
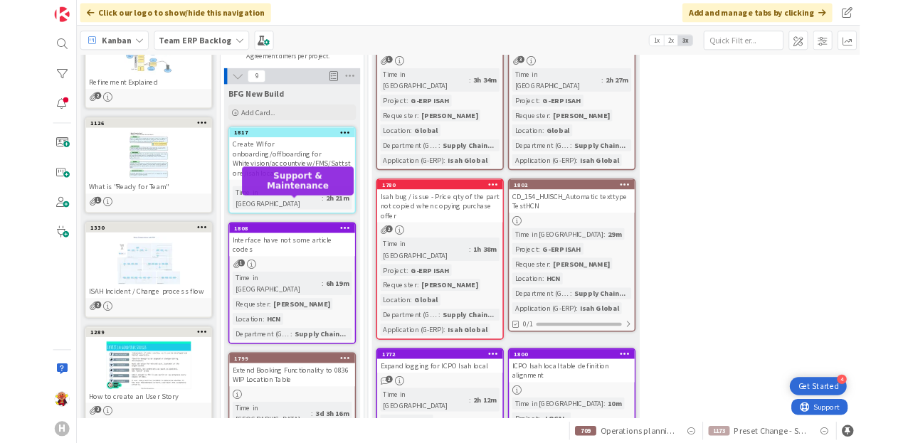
scroll to position [213, 0]
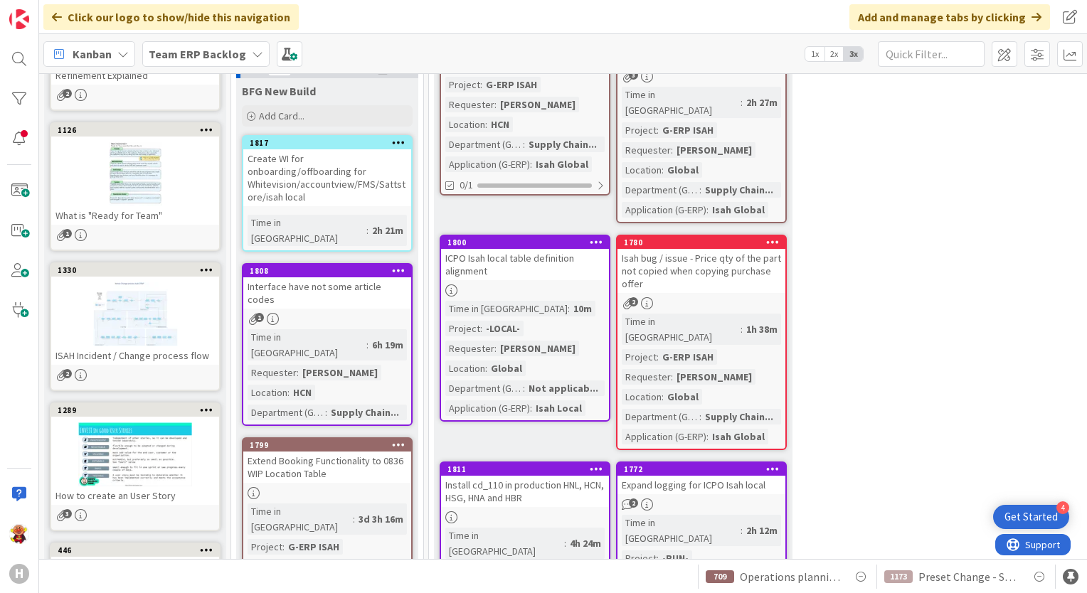
click at [230, 61] on span "Team ERP Backlog" at bounding box center [197, 54] width 97 height 17
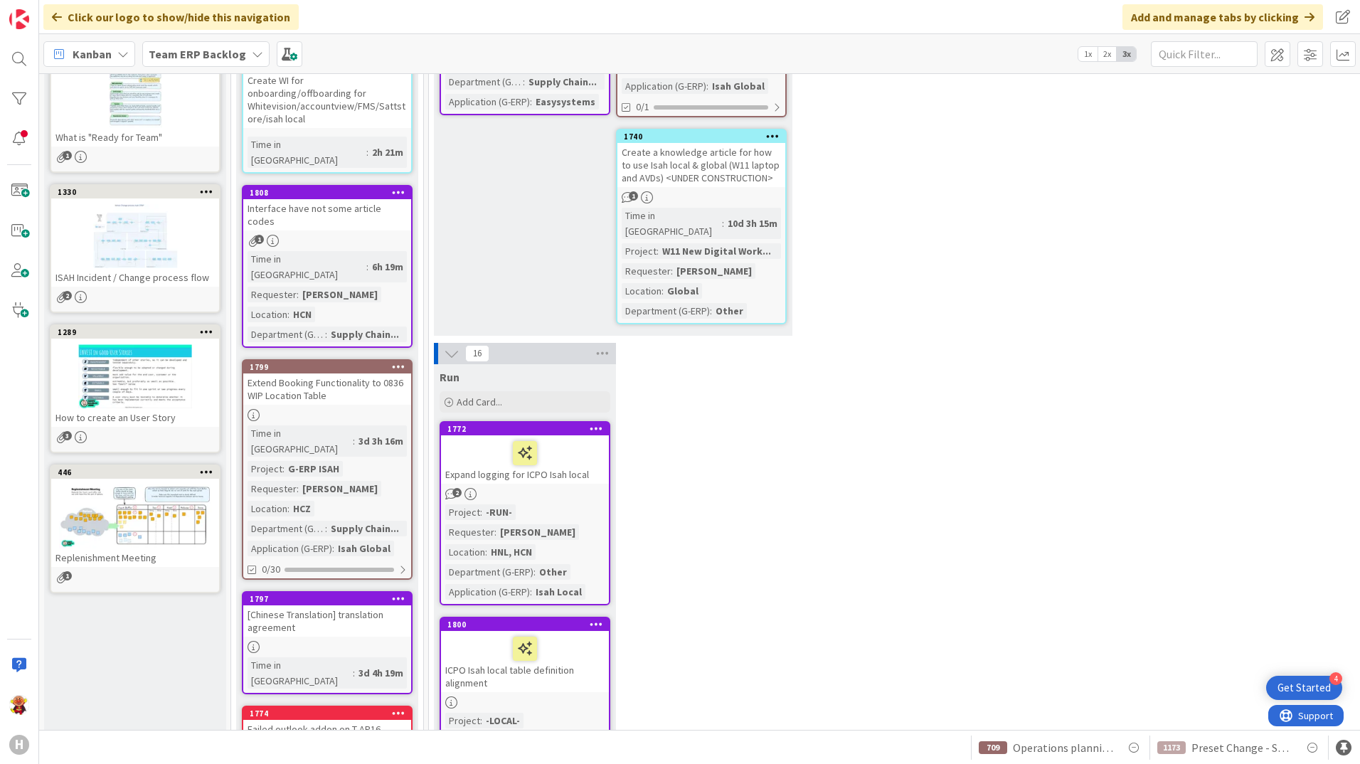
scroll to position [142, 0]
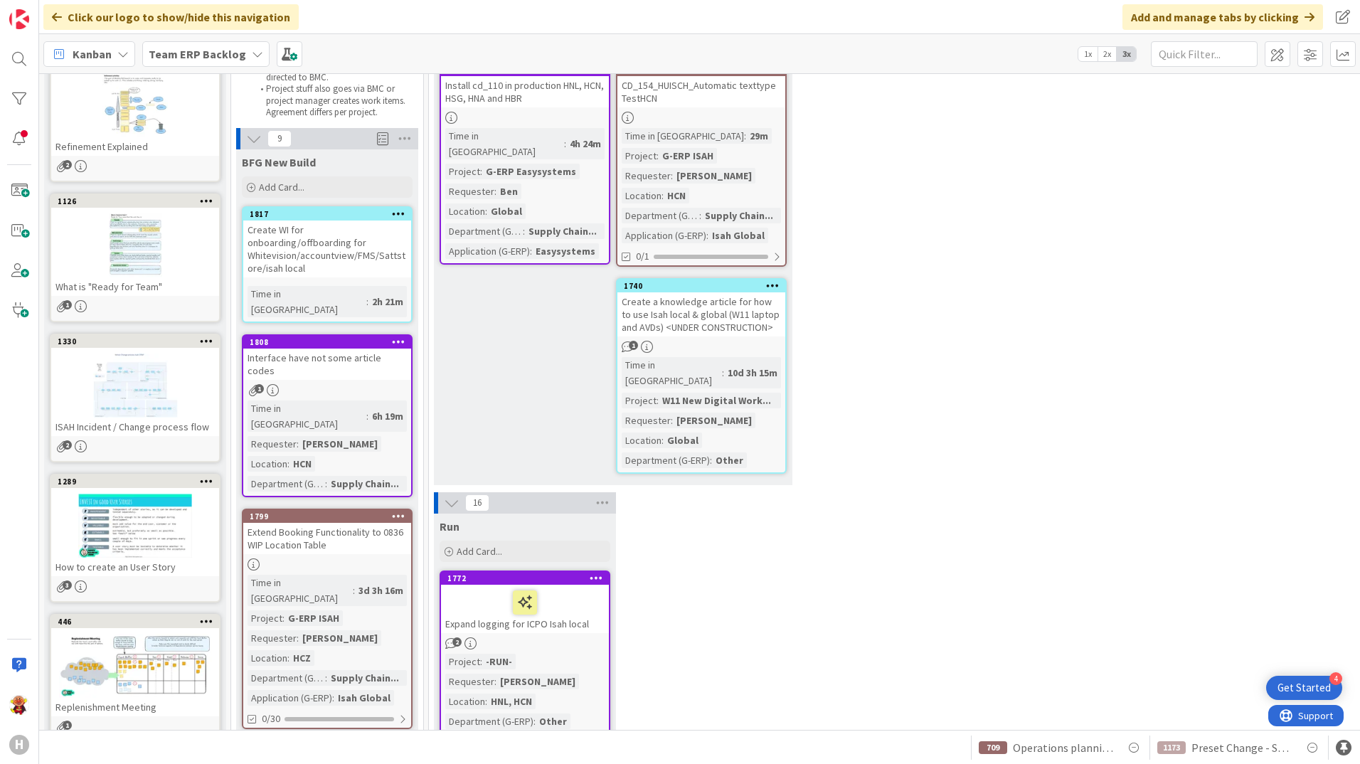
click at [172, 41] on div "Team ERP Backlog" at bounding box center [205, 54] width 127 height 26
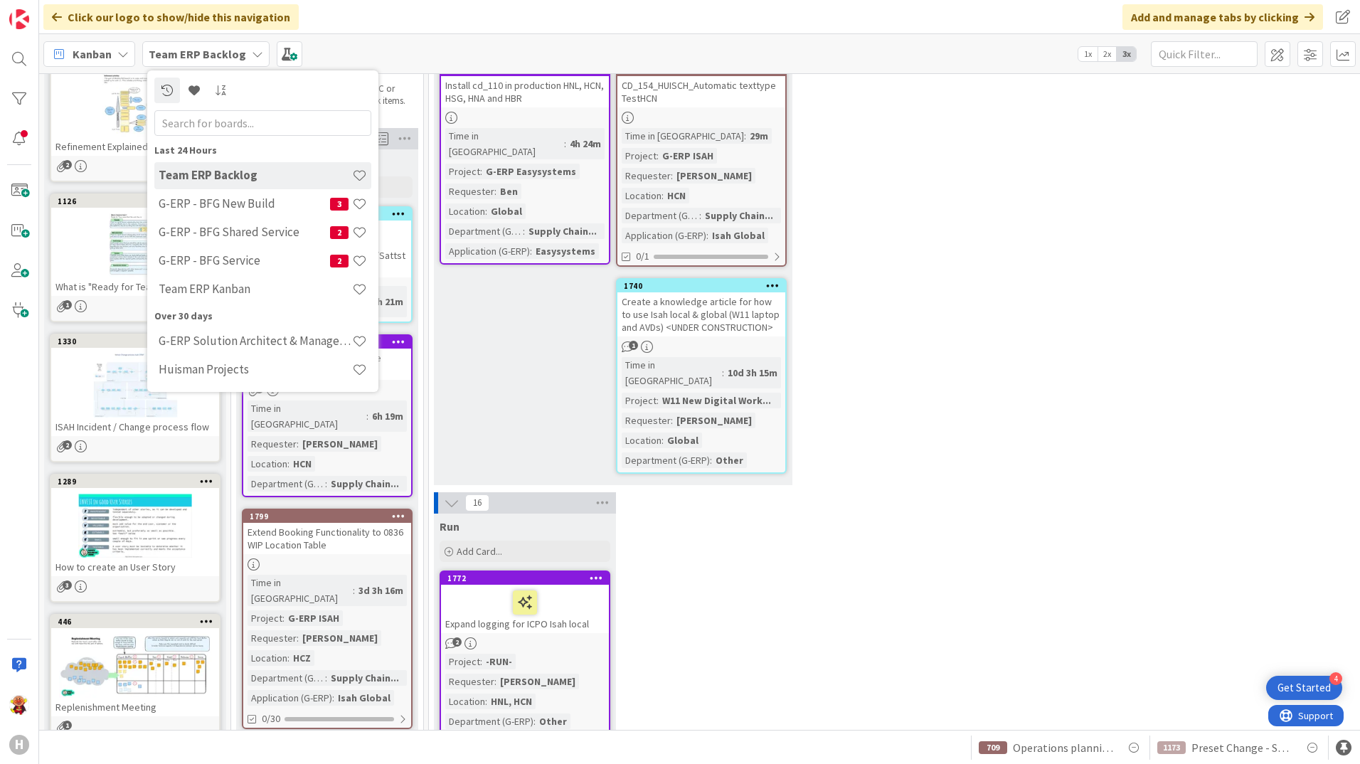
click at [176, 53] on b "Team ERP Backlog" at bounding box center [197, 54] width 97 height 14
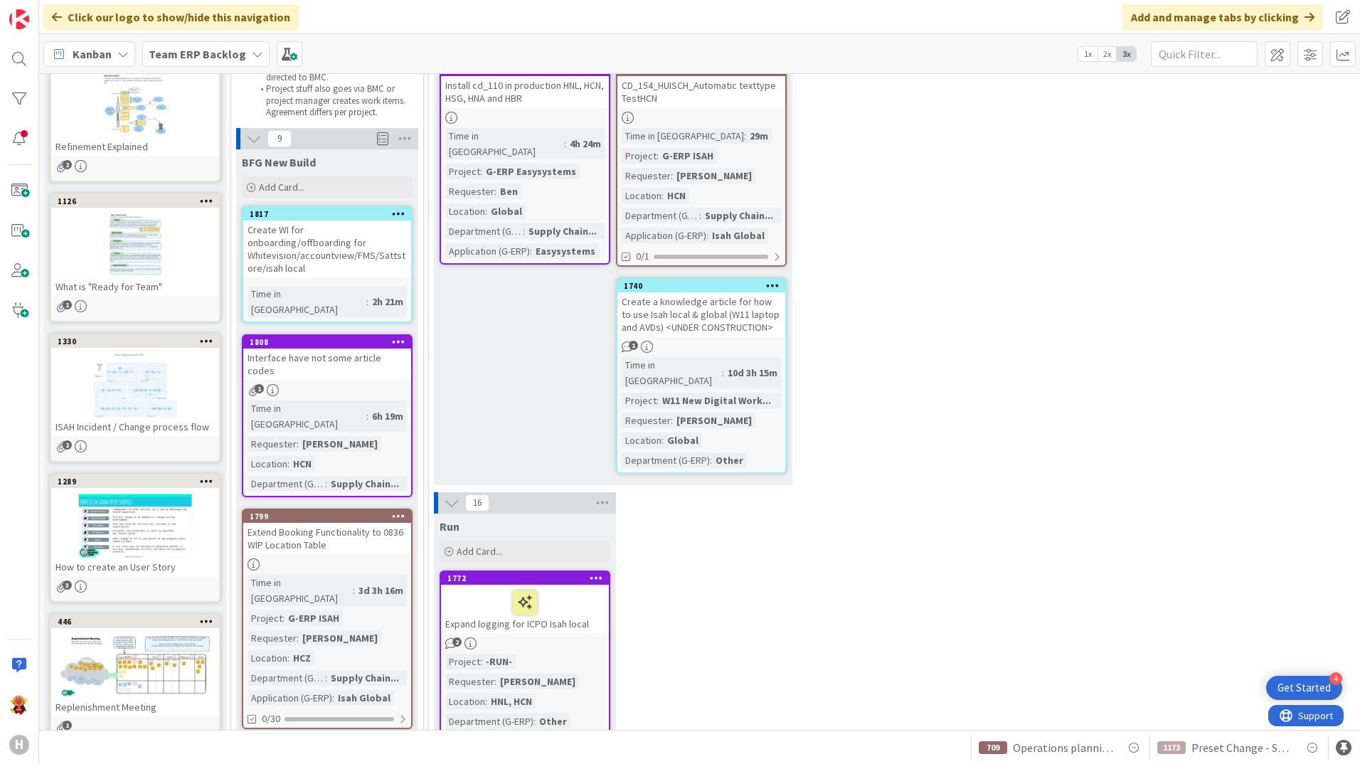
click at [176, 53] on b "Team ERP Backlog" at bounding box center [197, 54] width 97 height 14
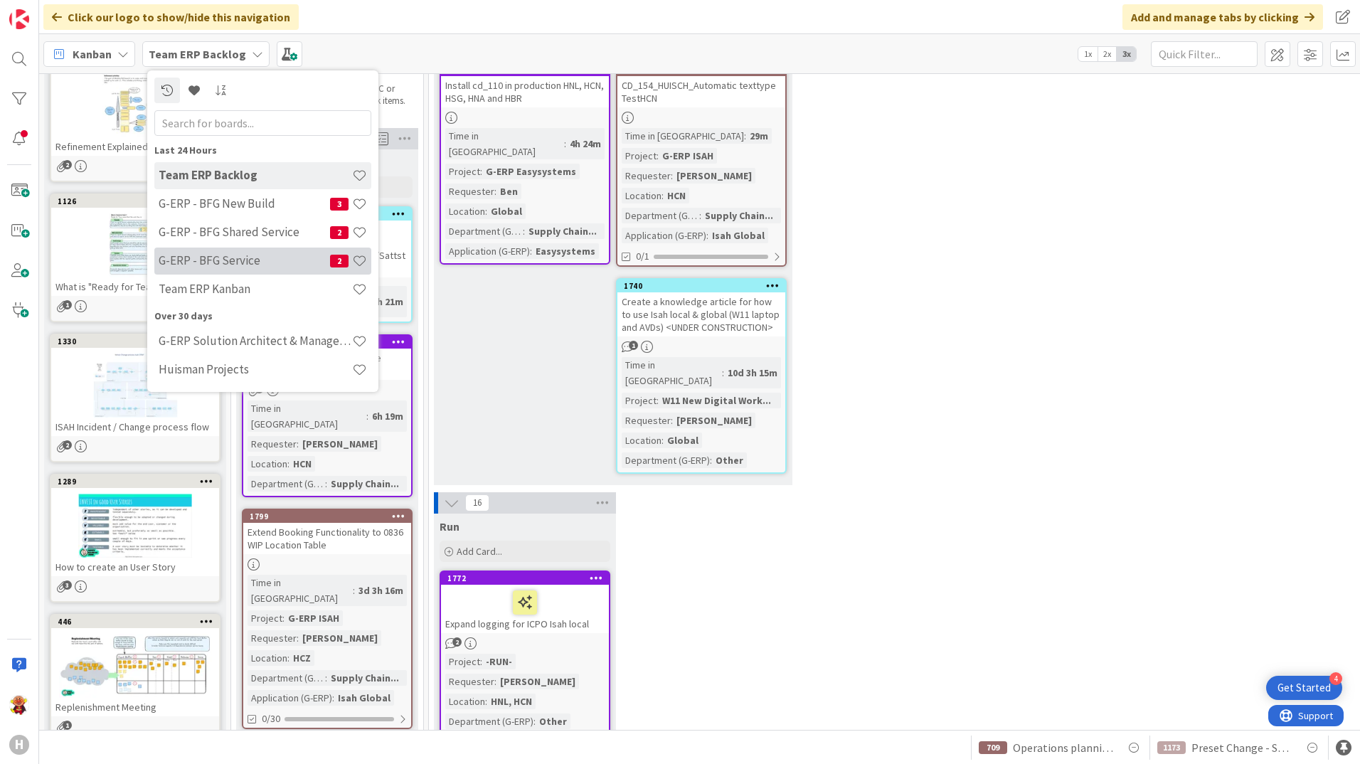
click at [241, 260] on h4 "G-ERP - BFG Service" at bounding box center [244, 260] width 171 height 14
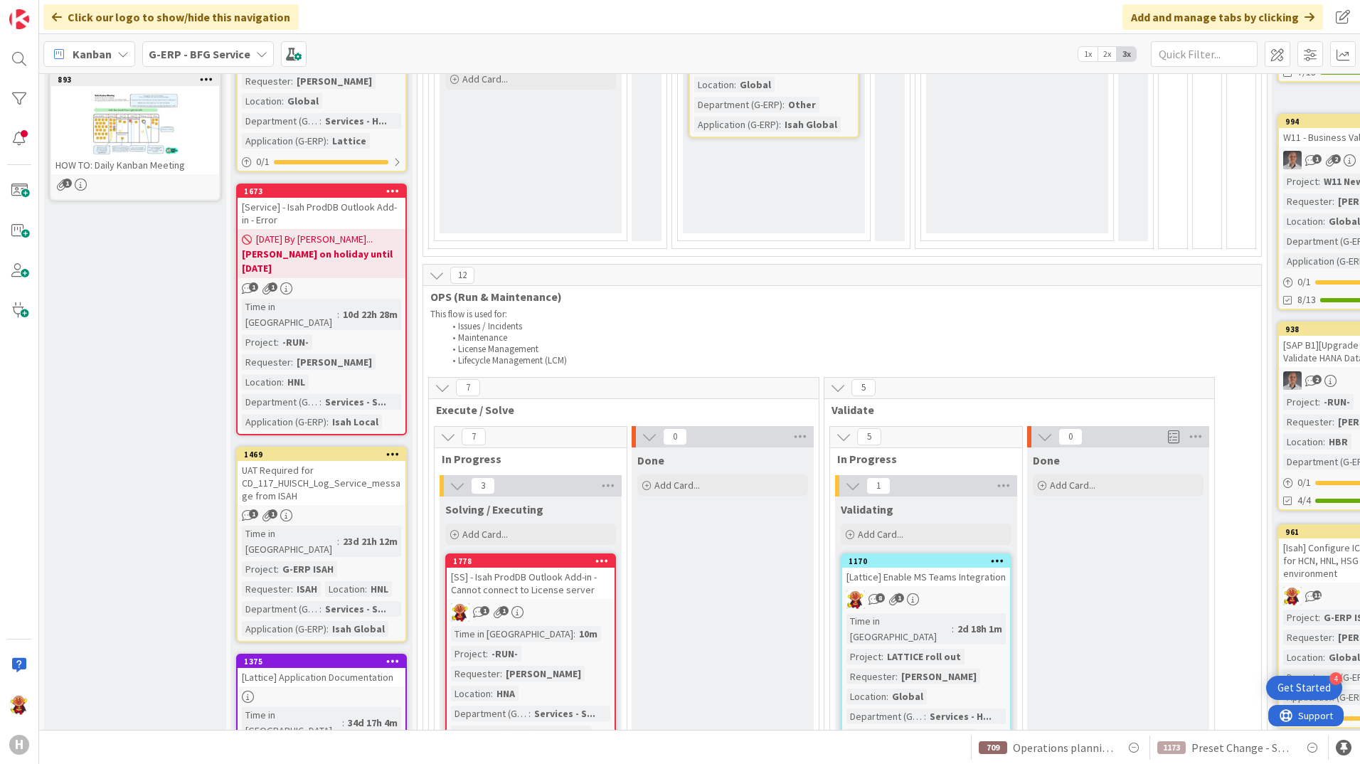
scroll to position [640, 0]
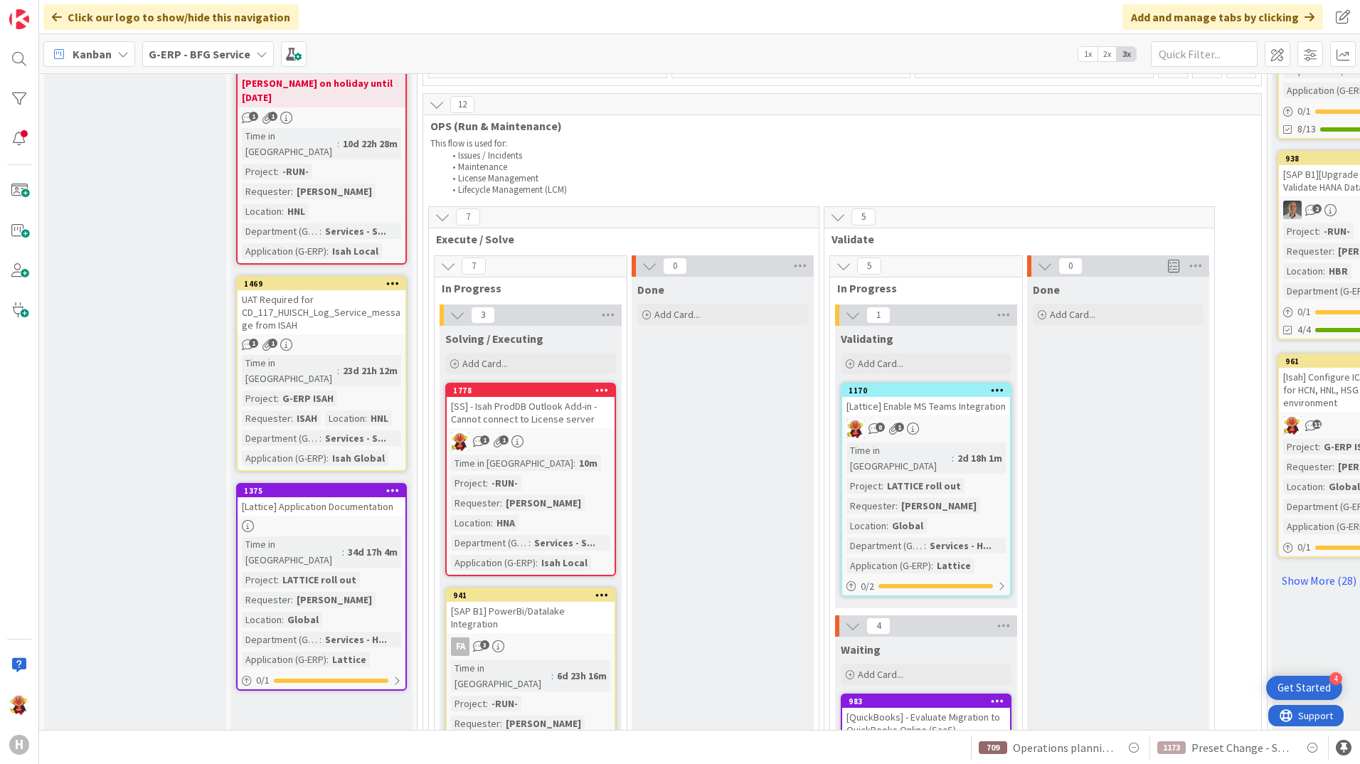
click at [546, 410] on div "[SS] - Isah ProdDB Outlook Add-in - Cannot connect to License server" at bounding box center [531, 412] width 168 height 31
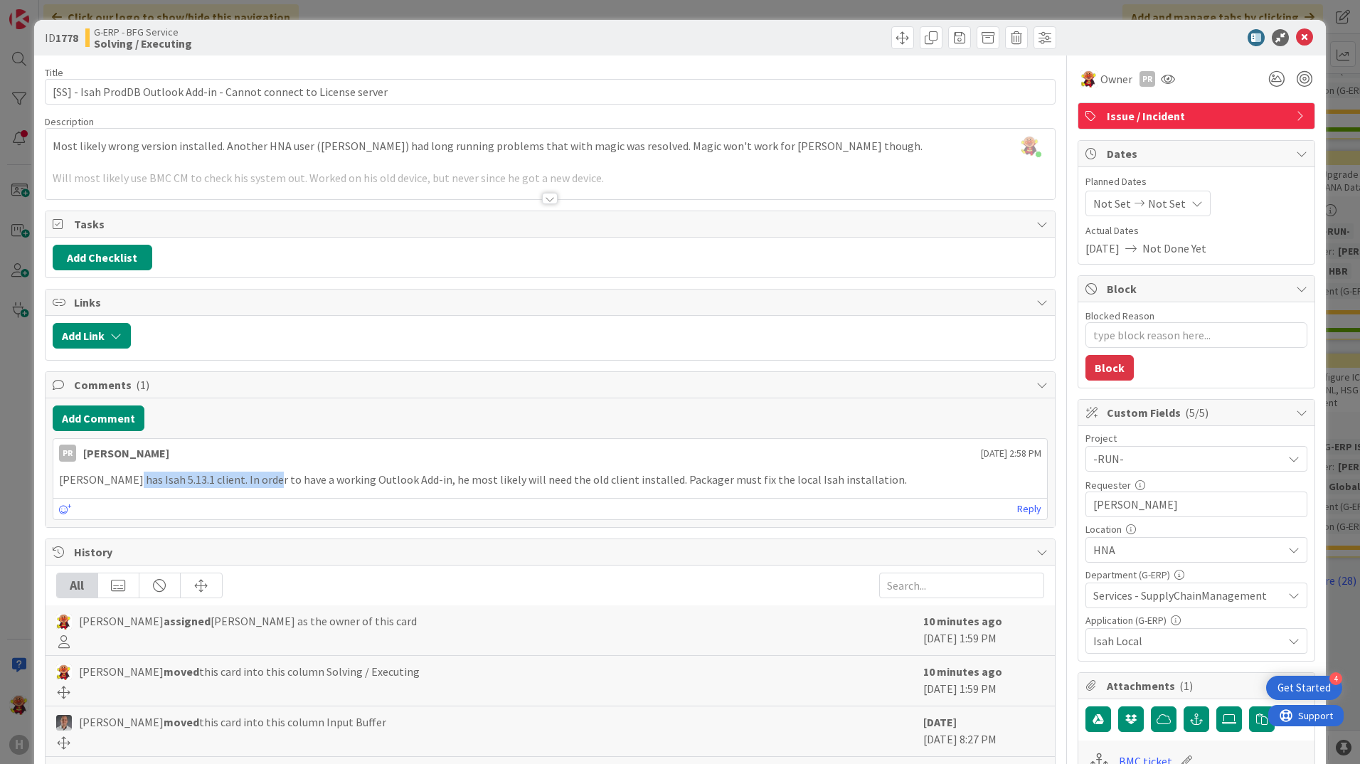
drag, startPoint x: 118, startPoint y: 485, endPoint x: 255, endPoint y: 469, distance: 138.2
click at [255, 469] on div "[PERSON_NAME] has Isah 5.13.1 client. In order to have a working Outlook Add-in…" at bounding box center [550, 480] width 994 height 28
click at [255, 470] on div "[PERSON_NAME] has Isah 5.13.1 client. In order to have a working Outlook Add-in…" at bounding box center [550, 480] width 994 height 28
drag, startPoint x: 477, startPoint y: 486, endPoint x: 868, endPoint y: 500, distance: 391.5
click at [868, 500] on div "PR [PERSON_NAME] [DATE] 2:58 PM [PERSON_NAME] has Isah 5.13.1 client. In order …" at bounding box center [550, 479] width 995 height 82
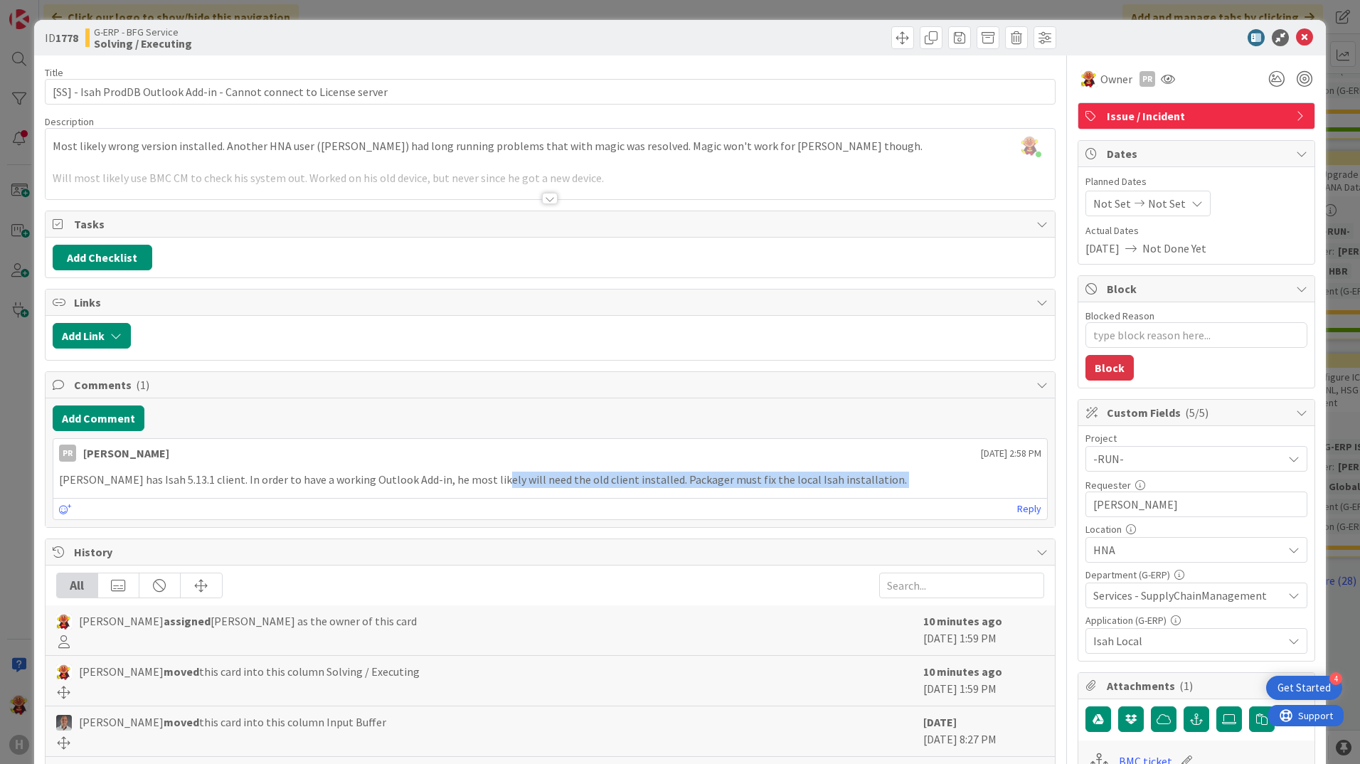
click at [868, 500] on div "Reply" at bounding box center [550, 508] width 994 height 21
drag, startPoint x: 839, startPoint y: 481, endPoint x: 52, endPoint y: 491, distance: 787.4
click at [53, 491] on div "PR [PERSON_NAME] [DATE] 2:58 PM [PERSON_NAME] has Isah 5.13.1 client. In order …" at bounding box center [550, 479] width 995 height 82
click at [685, 494] on div "PR [PERSON_NAME] [DATE] 2:58 PM [PERSON_NAME] has Isah 5.13.1 client. In order …" at bounding box center [550, 479] width 995 height 82
drag, startPoint x: 466, startPoint y: 477, endPoint x: 839, endPoint y: 494, distance: 373.8
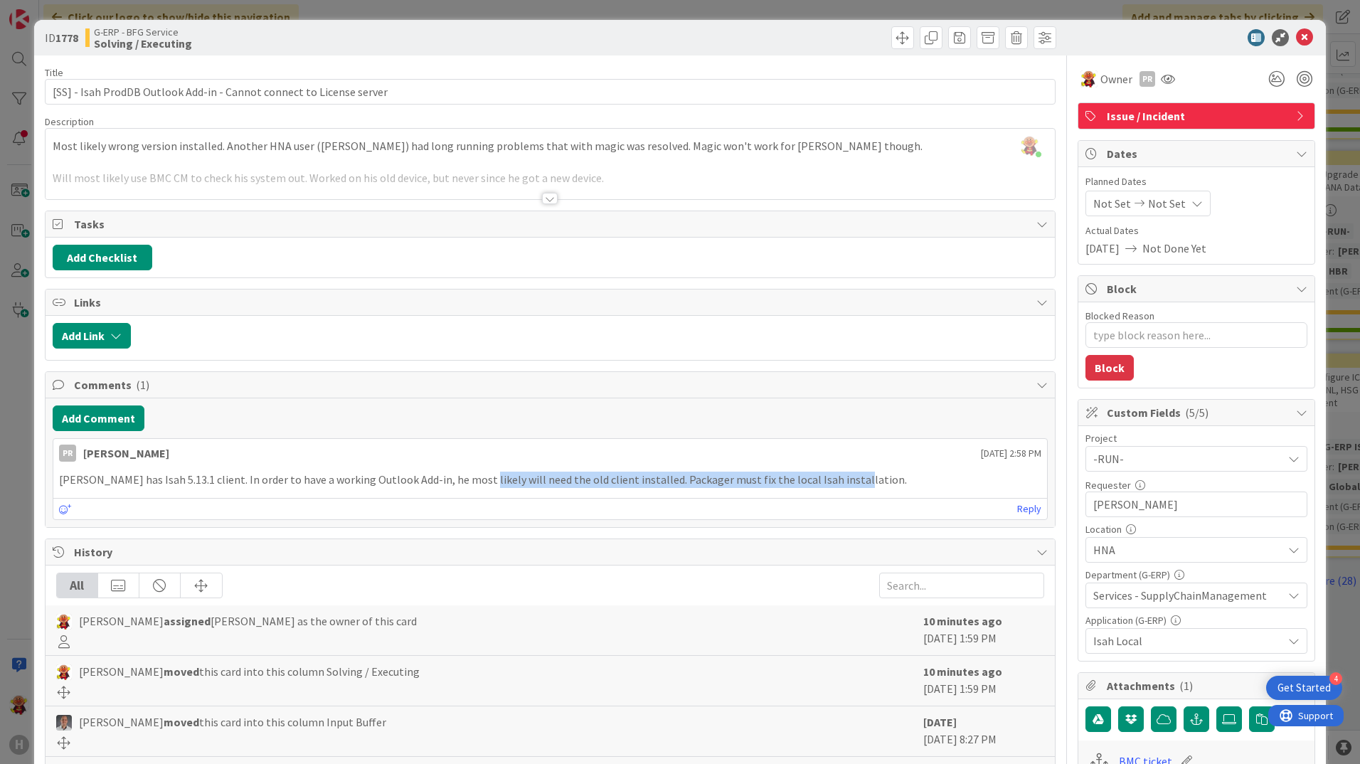
click at [839, 494] on div "PR [PERSON_NAME] [DATE] 2:58 PM [PERSON_NAME] has Isah 5.13.1 client. In order …" at bounding box center [550, 479] width 995 height 82
click at [555, 196] on div at bounding box center [550, 181] width 1009 height 36
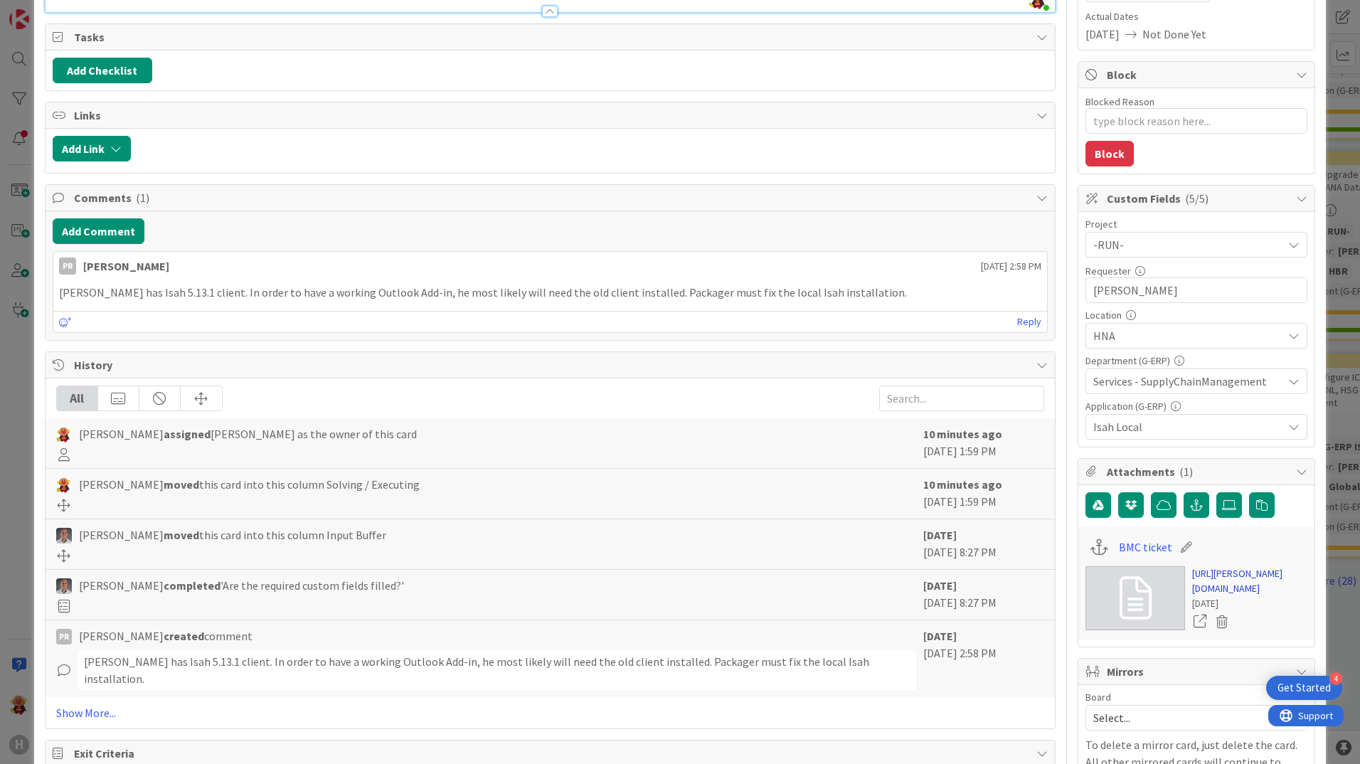
scroll to position [341, 0]
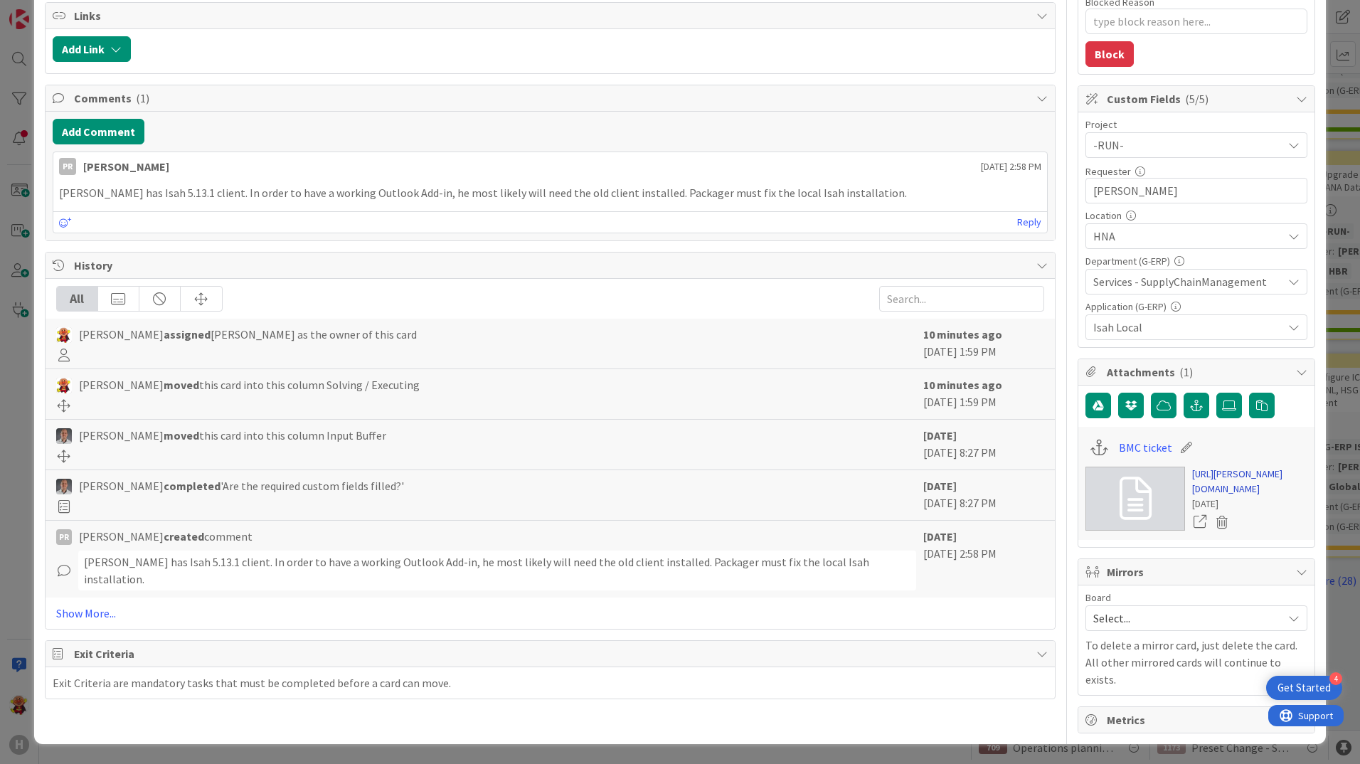
click at [1086, 467] on link "[URL][PERSON_NAME][DOMAIN_NAME]" at bounding box center [1249, 482] width 115 height 30
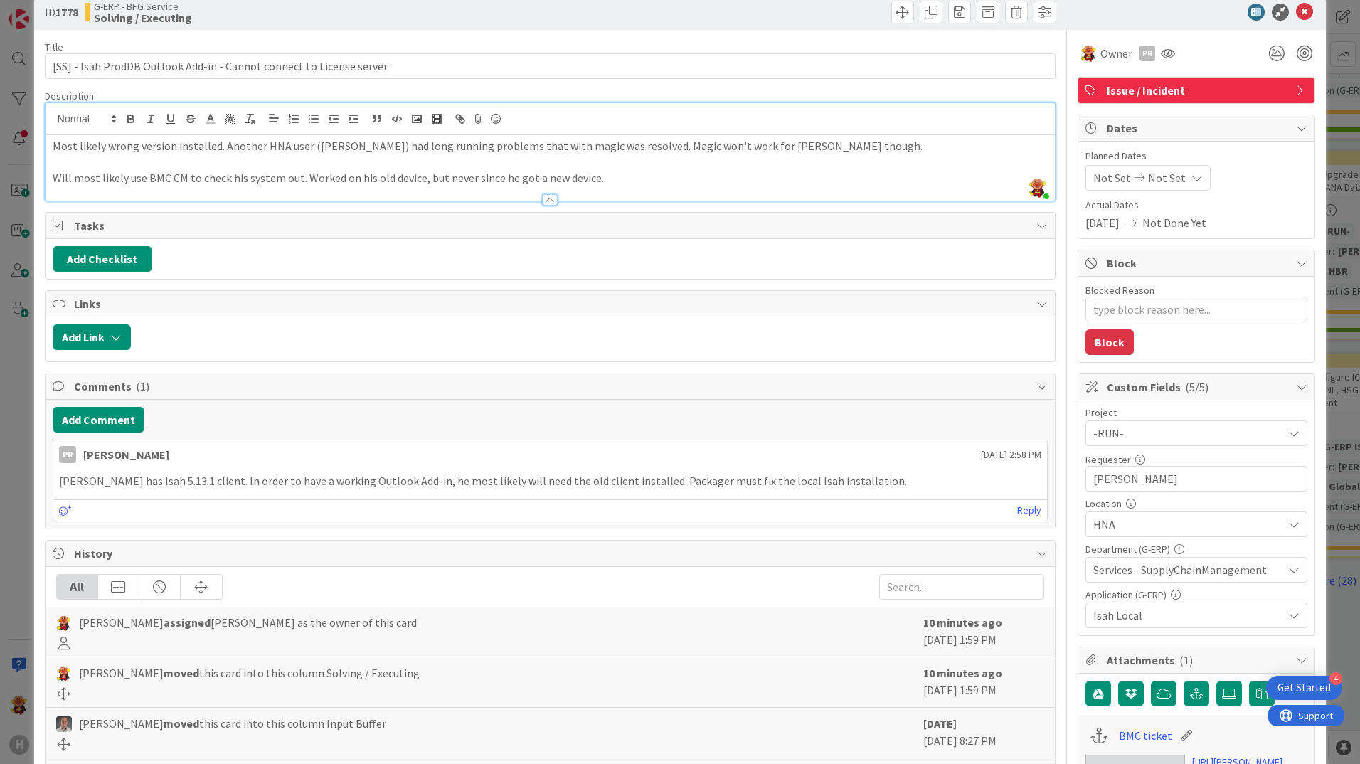
scroll to position [0, 0]
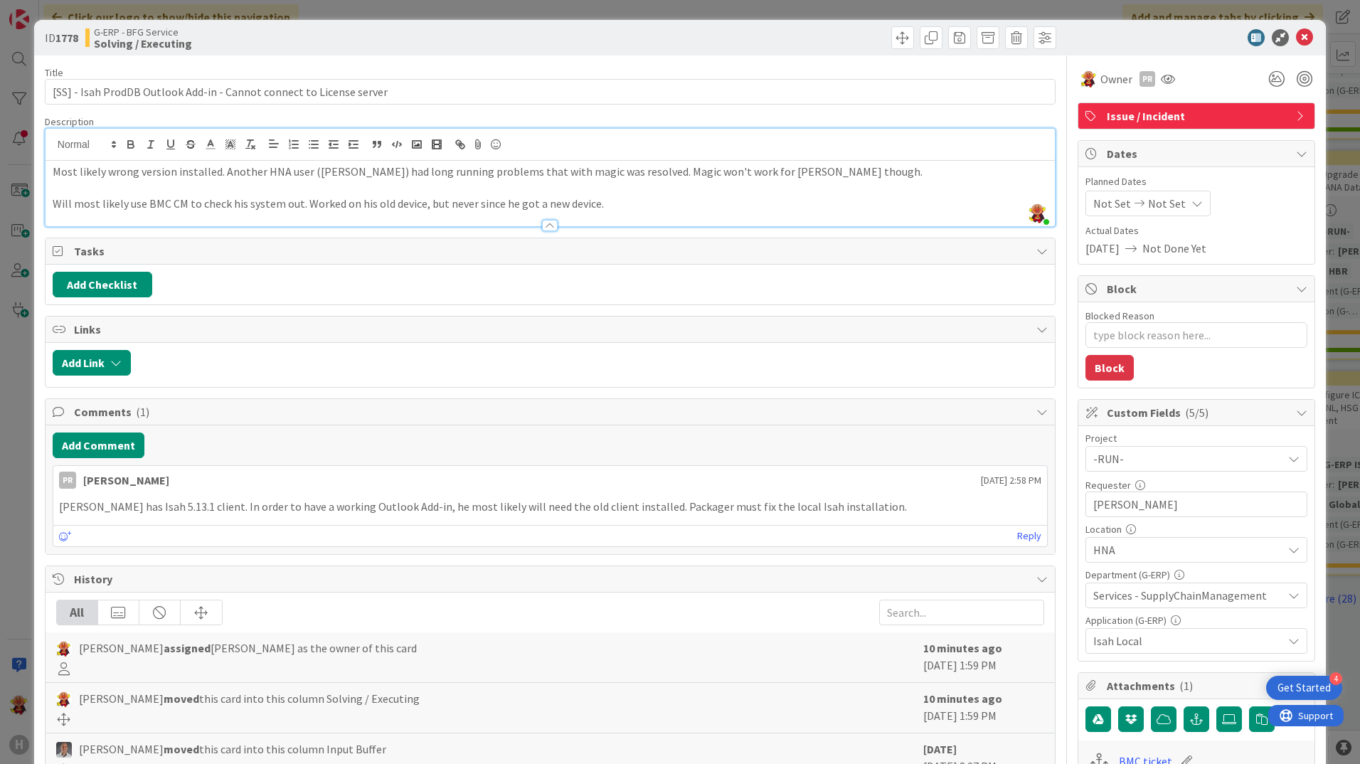
type textarea "x"
